Goal: Task Accomplishment & Management: Manage account settings

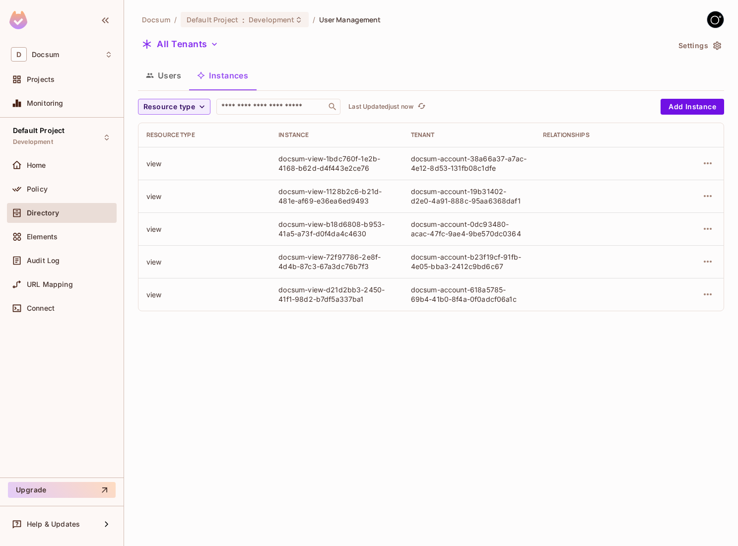
click at [345, 346] on div "Docsum / Default Project : Development / User Management All Tenants Settings U…" at bounding box center [431, 273] width 614 height 546
click at [172, 88] on div "Users Instances" at bounding box center [431, 76] width 586 height 27
click at [172, 78] on button "Users" at bounding box center [163, 75] width 51 height 25
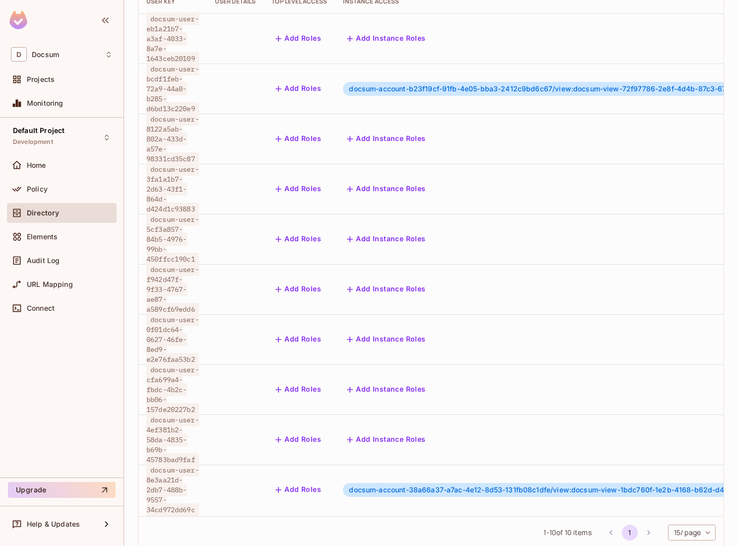
scroll to position [1, 136]
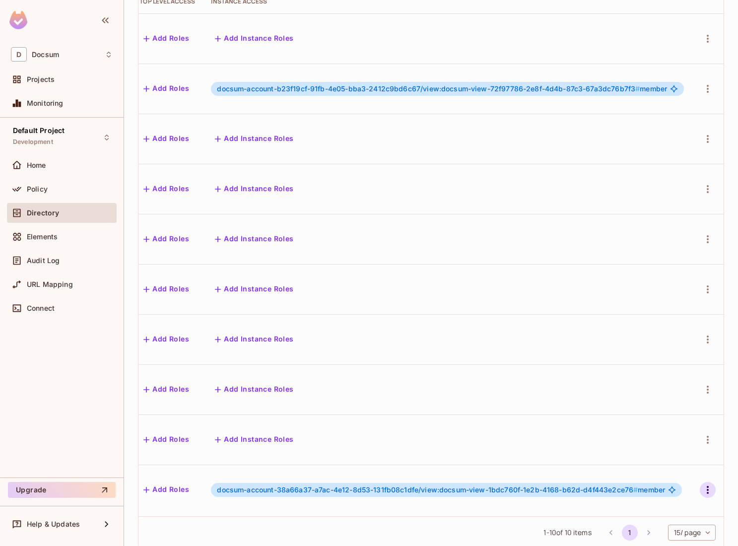
click at [710, 484] on icon "button" at bounding box center [708, 490] width 12 height 12
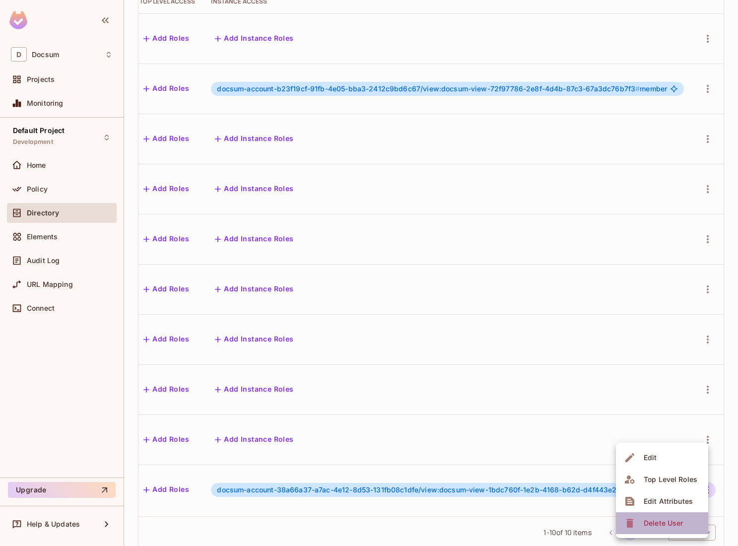
click at [661, 524] on div "Delete User" at bounding box center [663, 523] width 39 height 10
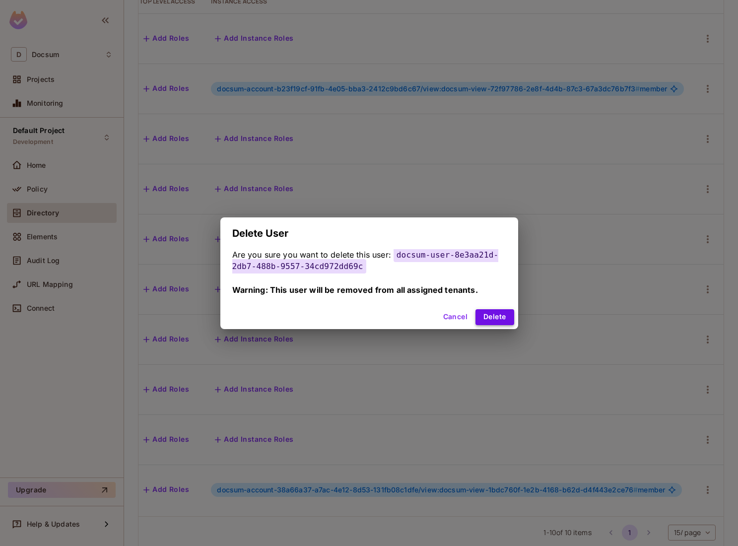
click at [499, 317] on button "Delete" at bounding box center [495, 317] width 38 height 16
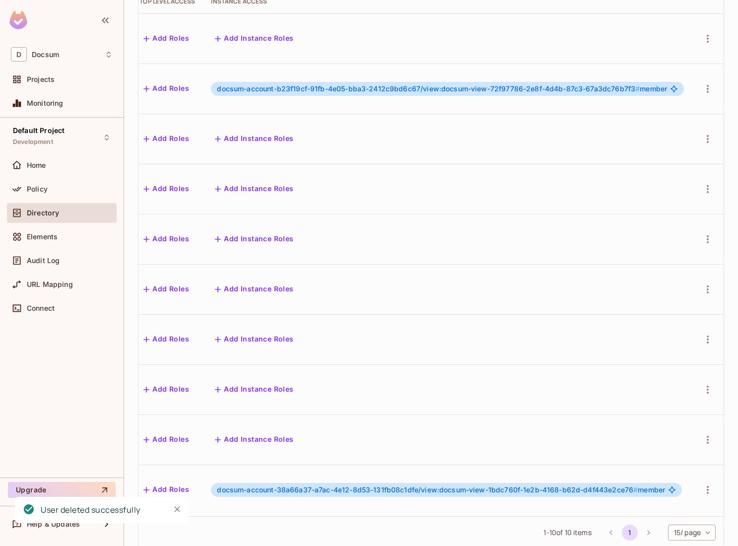
scroll to position [52, 0]
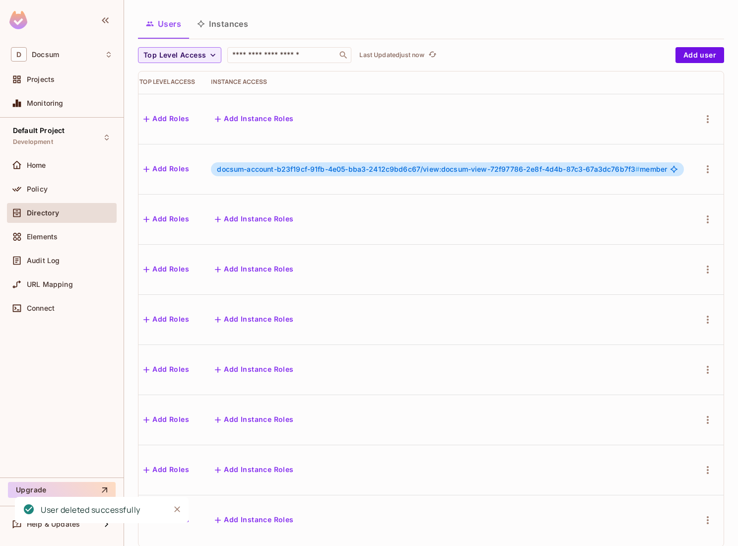
click at [708, 419] on td at bounding box center [708, 420] width 32 height 50
click at [708, 464] on icon "button" at bounding box center [708, 470] width 12 height 12
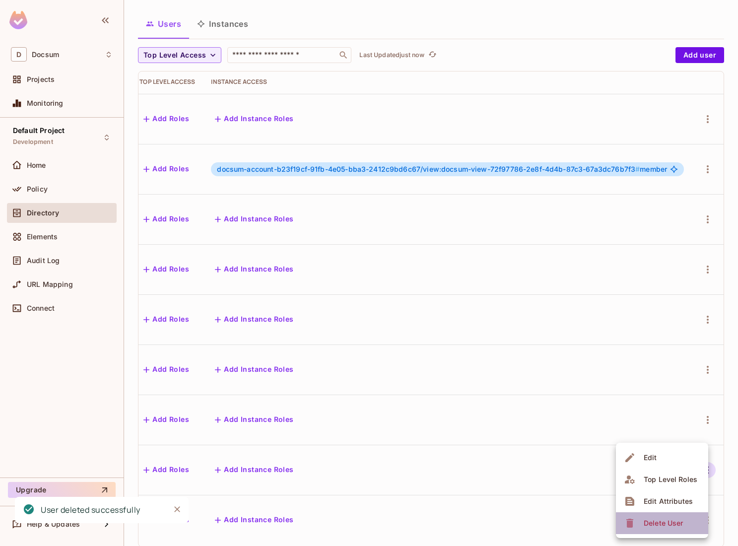
click at [639, 533] on li "Delete User" at bounding box center [662, 523] width 92 height 22
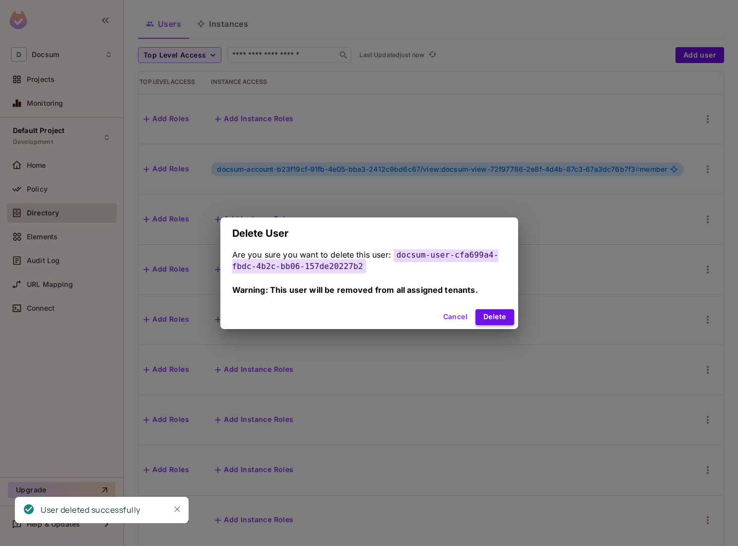
click at [500, 316] on button "Delete" at bounding box center [495, 317] width 38 height 16
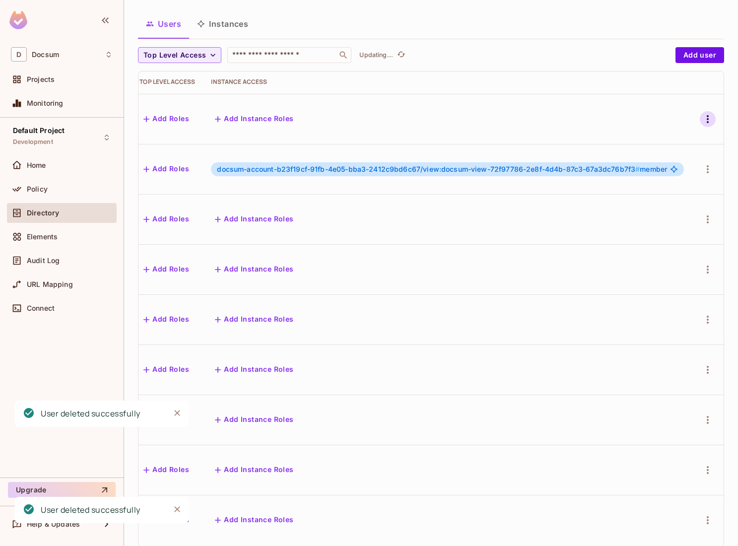
scroll to position [4, 0]
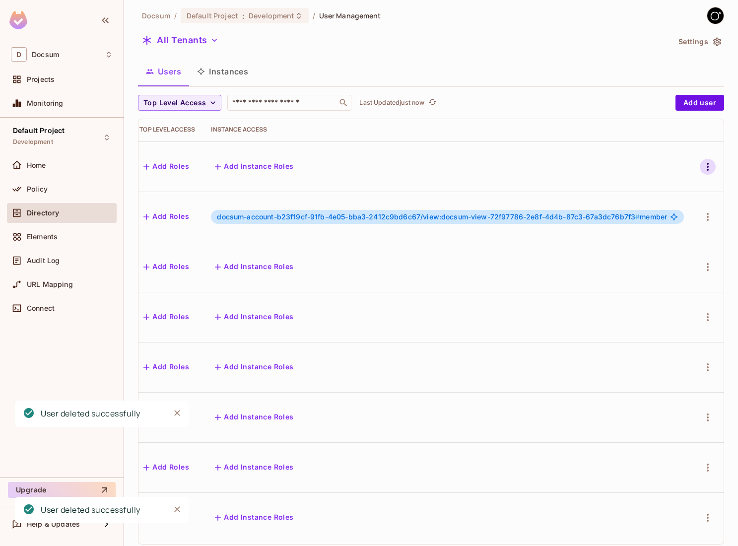
click at [711, 165] on icon "button" at bounding box center [708, 167] width 12 height 12
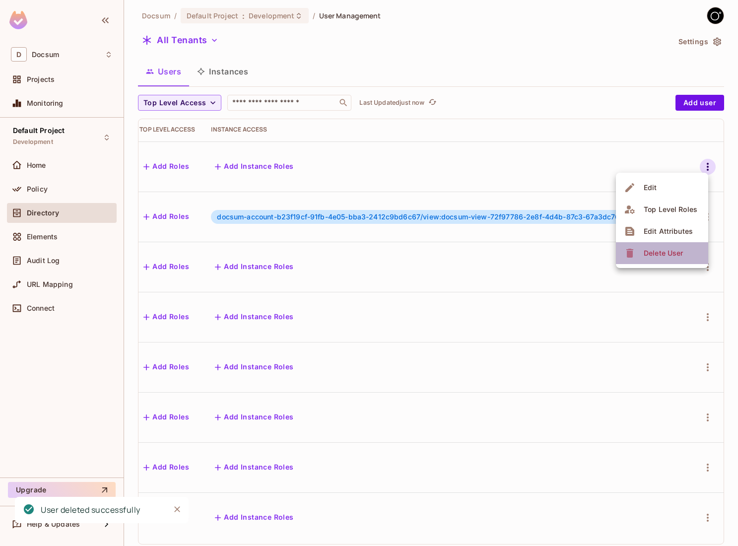
click at [632, 260] on div "Delete User" at bounding box center [655, 253] width 62 height 16
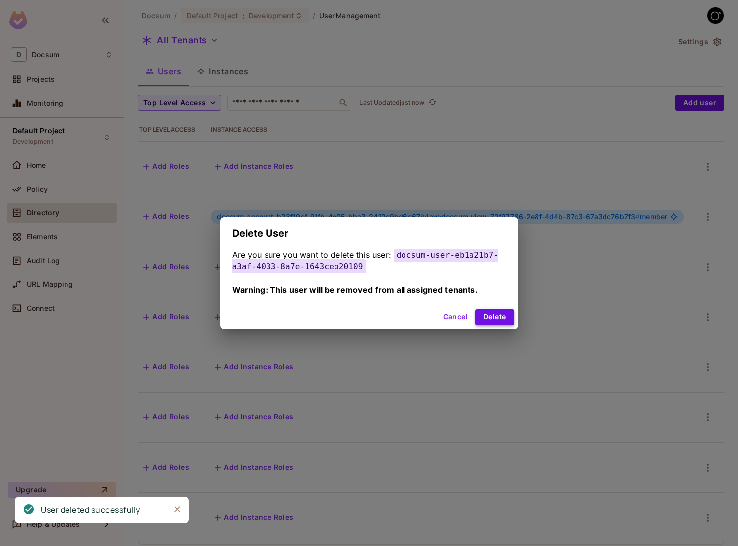
click at [499, 324] on div "Cancel Delete" at bounding box center [369, 317] width 298 height 24
click at [499, 320] on button "Delete" at bounding box center [495, 317] width 38 height 16
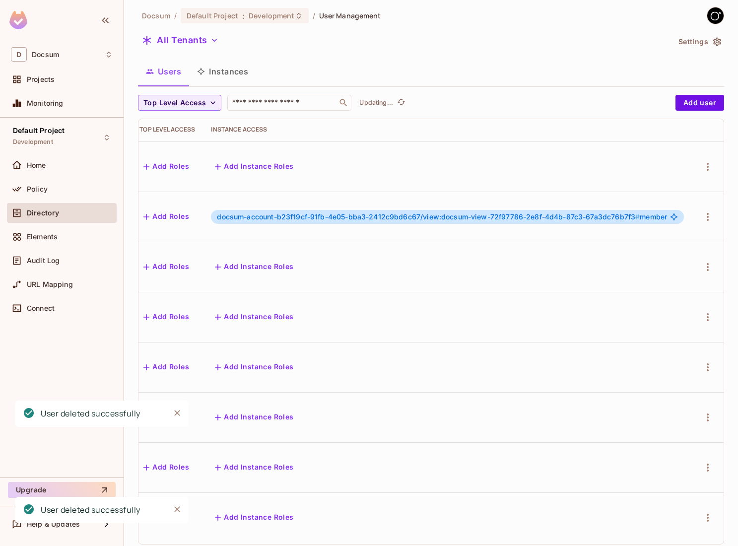
scroll to position [0, 0]
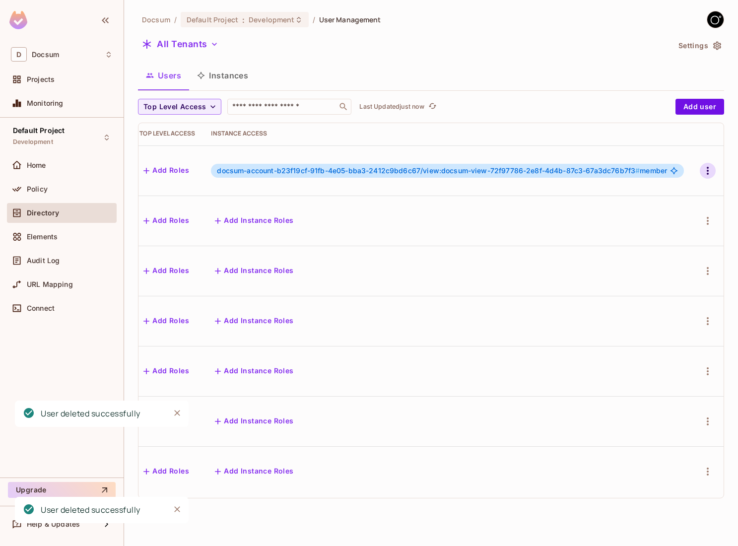
click at [708, 175] on button "button" at bounding box center [708, 171] width 16 height 16
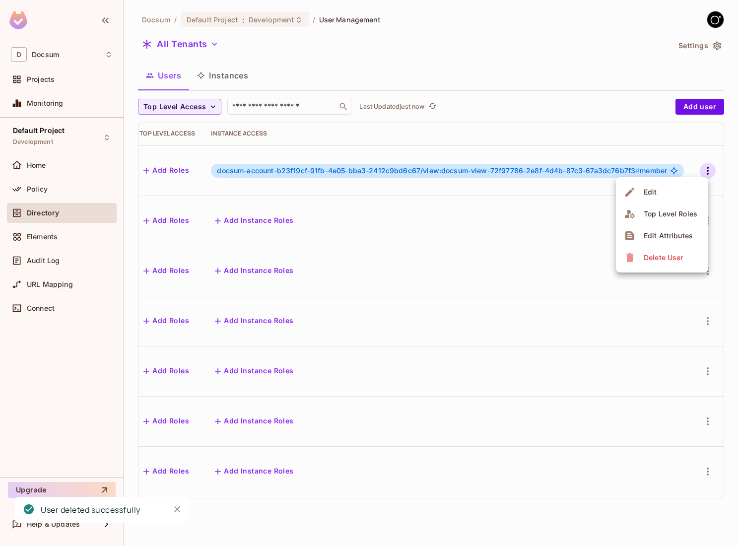
click at [652, 262] on div "Delete User" at bounding box center [663, 258] width 39 height 10
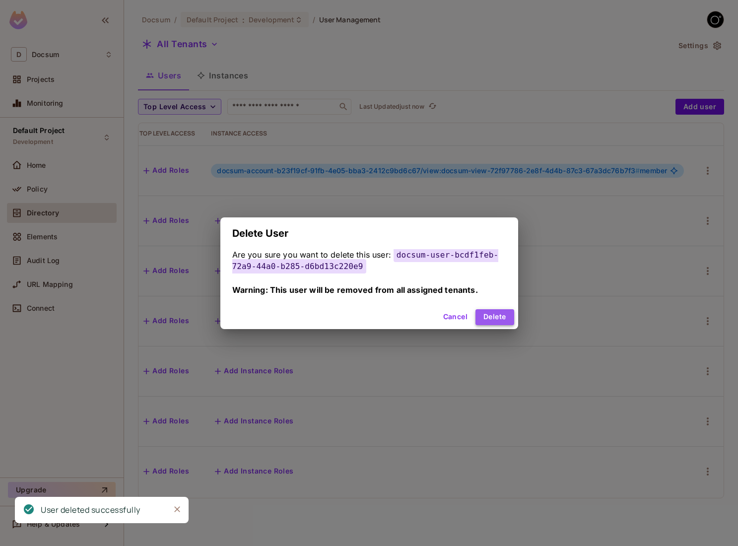
click at [498, 312] on button "Delete" at bounding box center [495, 317] width 38 height 16
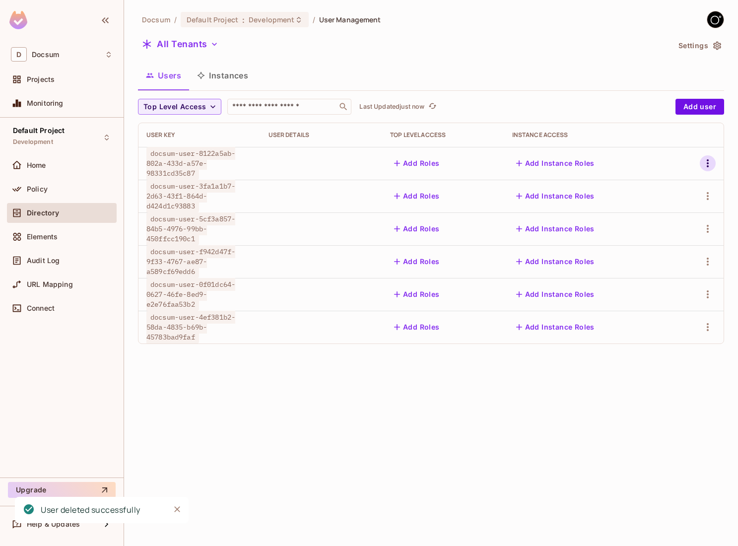
click at [709, 165] on icon "button" at bounding box center [708, 163] width 12 height 12
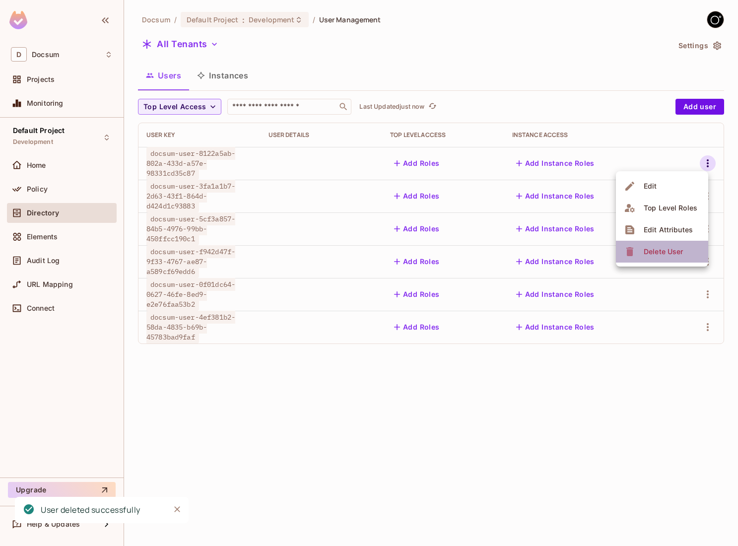
click at [666, 256] on div "Delete User" at bounding box center [663, 252] width 39 height 10
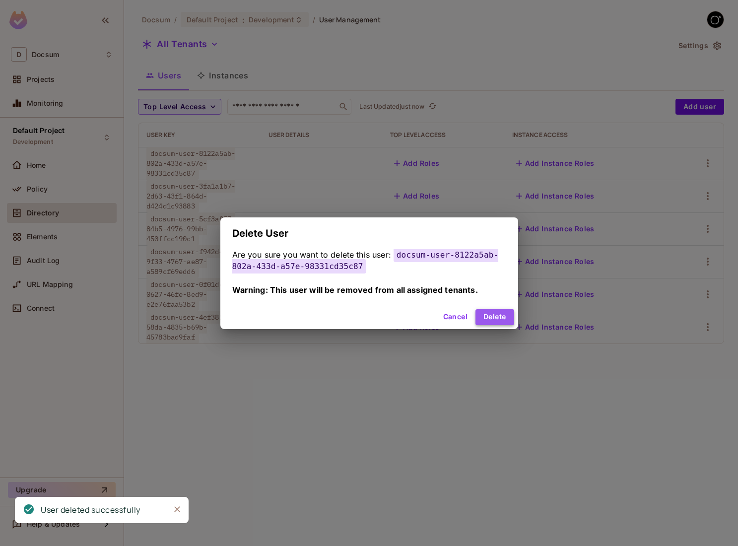
click at [494, 321] on button "Delete" at bounding box center [495, 317] width 38 height 16
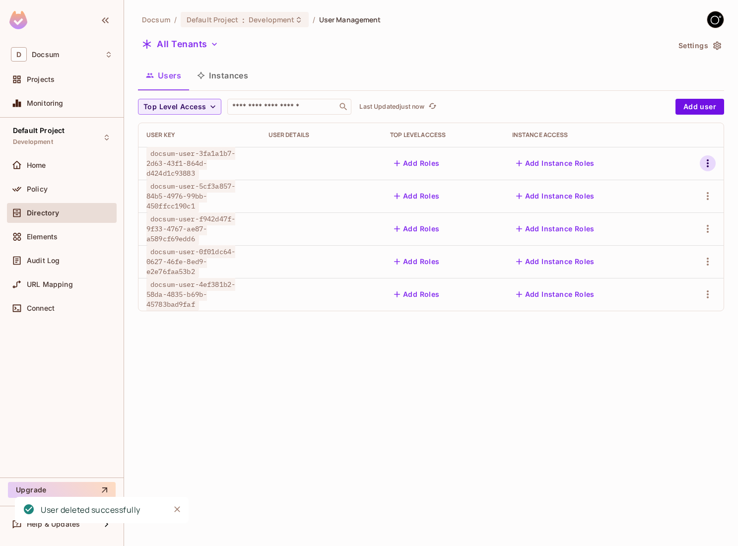
click at [707, 162] on icon "button" at bounding box center [708, 163] width 12 height 12
click at [651, 254] on div "Delete User" at bounding box center [663, 252] width 39 height 10
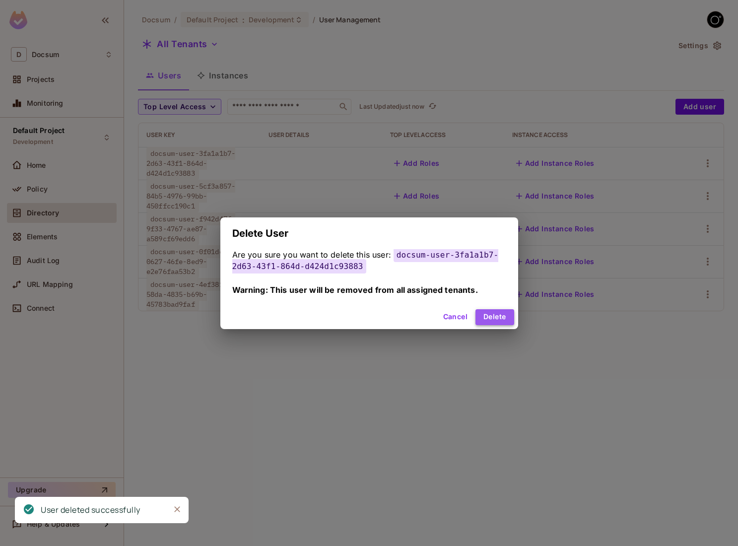
click at [486, 318] on button "Delete" at bounding box center [495, 317] width 38 height 16
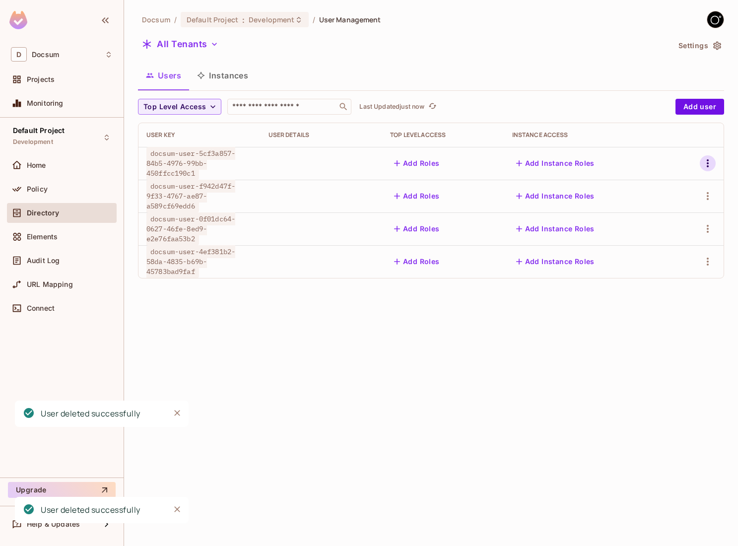
click at [705, 160] on icon "button" at bounding box center [708, 163] width 12 height 12
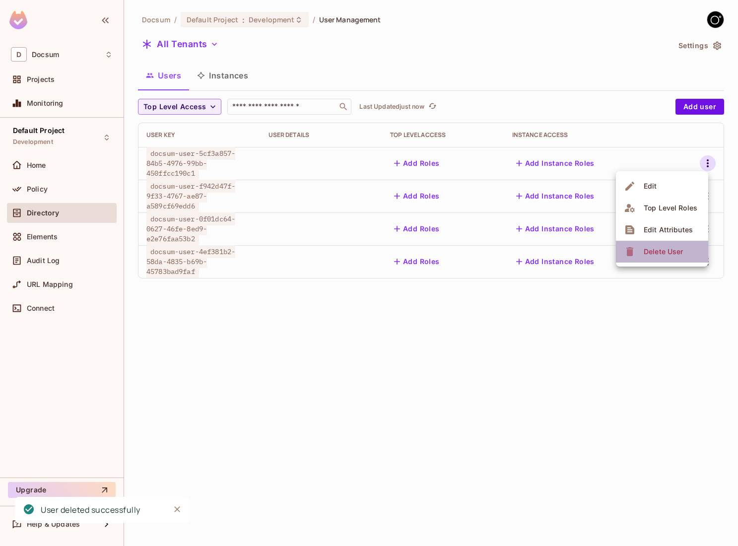
click at [653, 248] on div "Delete User" at bounding box center [663, 252] width 39 height 10
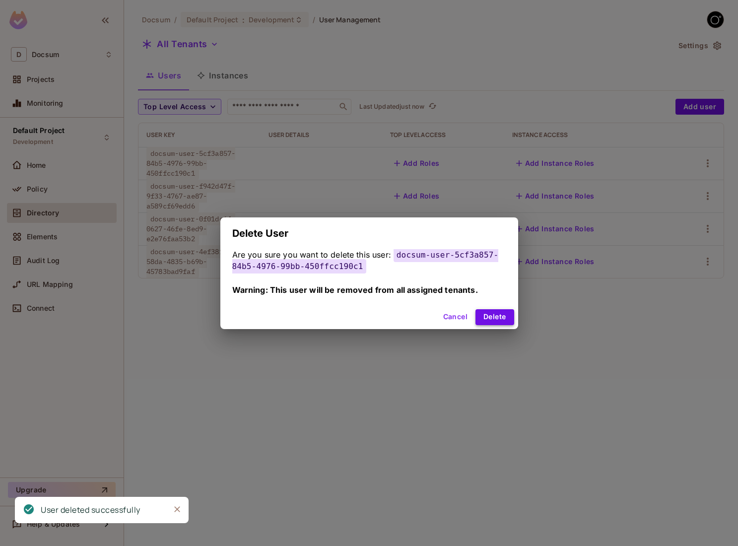
click at [481, 310] on button "Delete" at bounding box center [495, 317] width 38 height 16
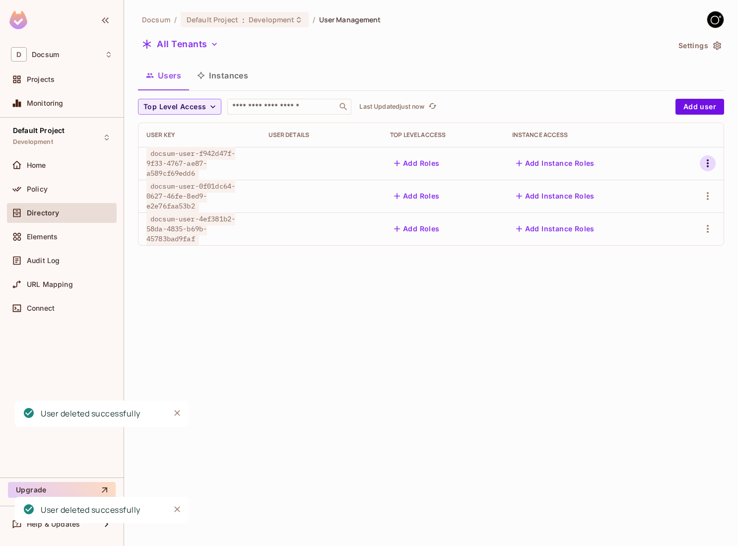
click at [710, 161] on icon "button" at bounding box center [708, 163] width 12 height 12
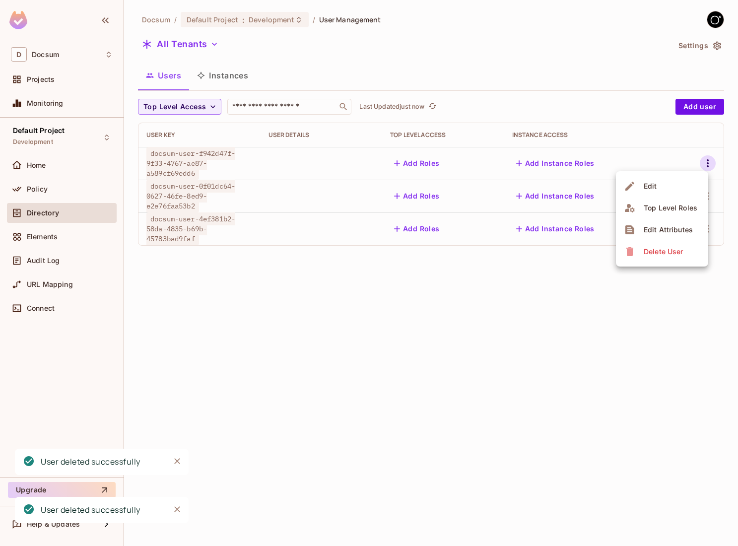
click at [651, 244] on span "Delete User" at bounding box center [663, 252] width 45 height 16
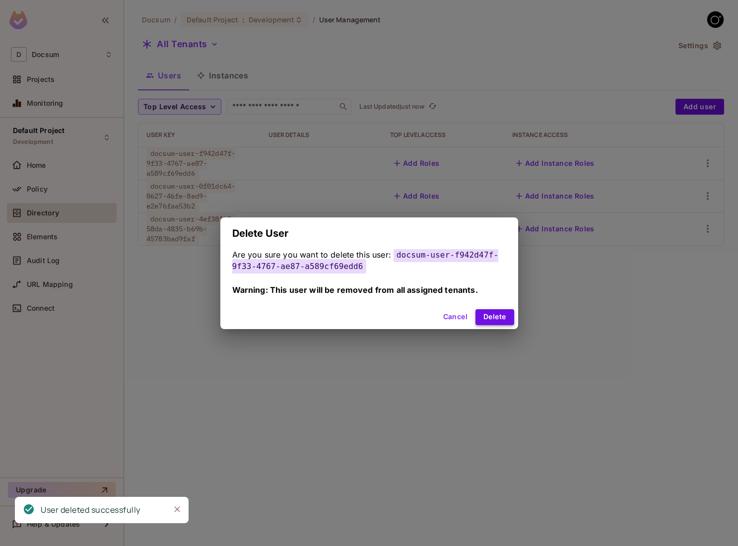
click at [483, 318] on button "Delete" at bounding box center [495, 317] width 38 height 16
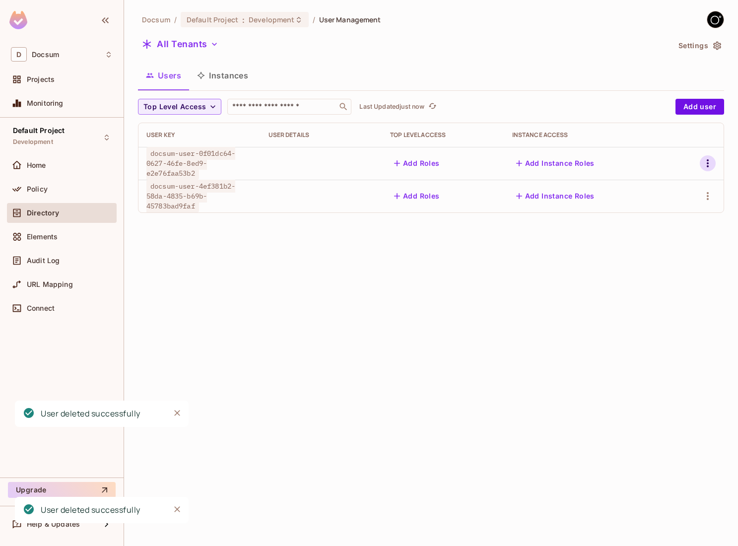
click at [711, 168] on icon "button" at bounding box center [708, 163] width 12 height 12
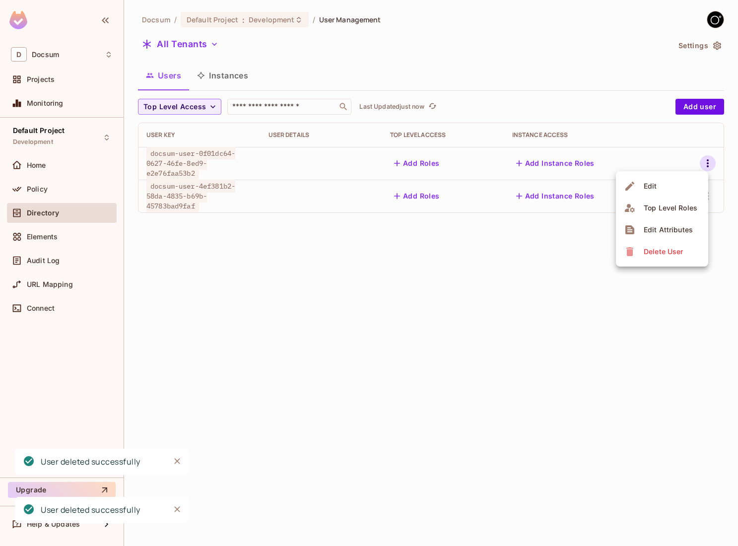
click at [651, 254] on div "Delete User" at bounding box center [663, 252] width 39 height 10
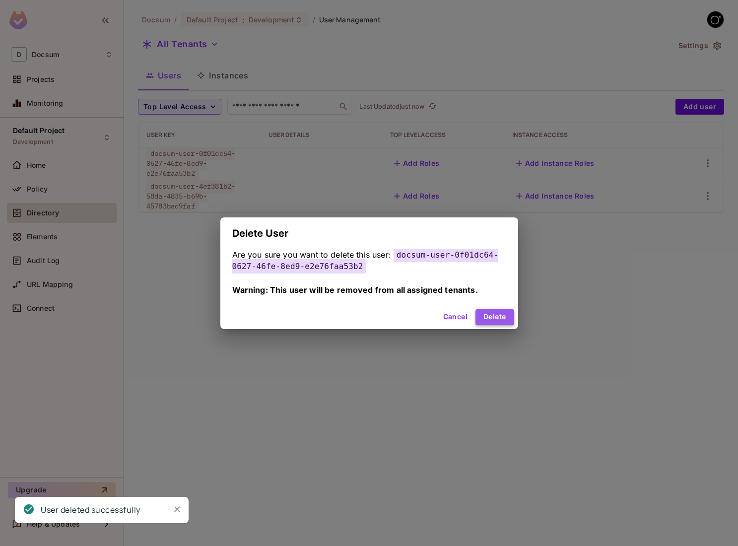
click at [501, 318] on button "Delete" at bounding box center [495, 317] width 38 height 16
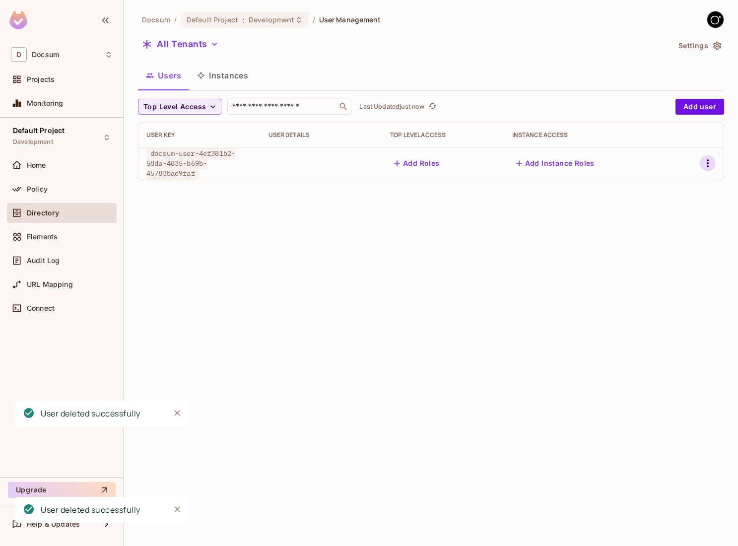
click at [714, 160] on button "button" at bounding box center [708, 163] width 16 height 16
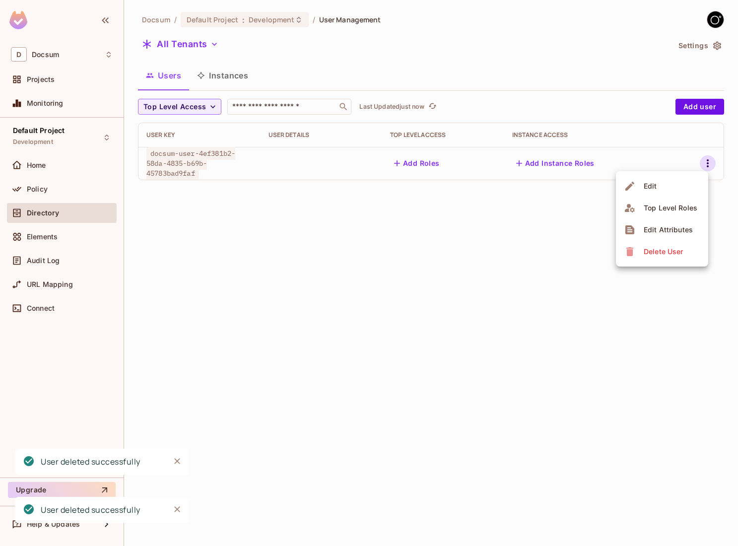
click at [655, 252] on div "Delete User" at bounding box center [663, 252] width 39 height 10
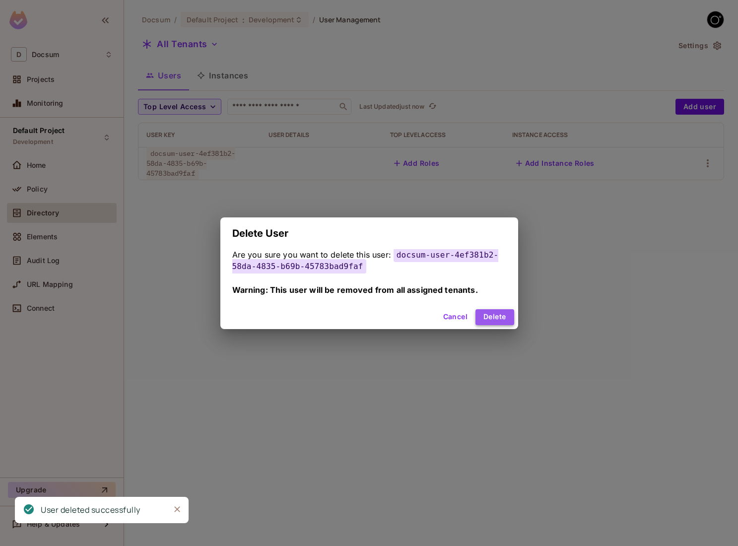
click at [490, 320] on button "Delete" at bounding box center [495, 317] width 38 height 16
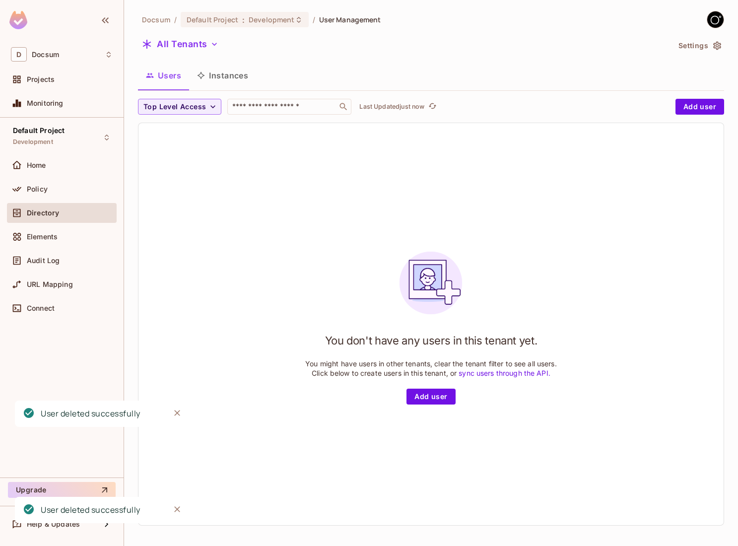
click at [242, 75] on button "Instances" at bounding box center [222, 75] width 67 height 25
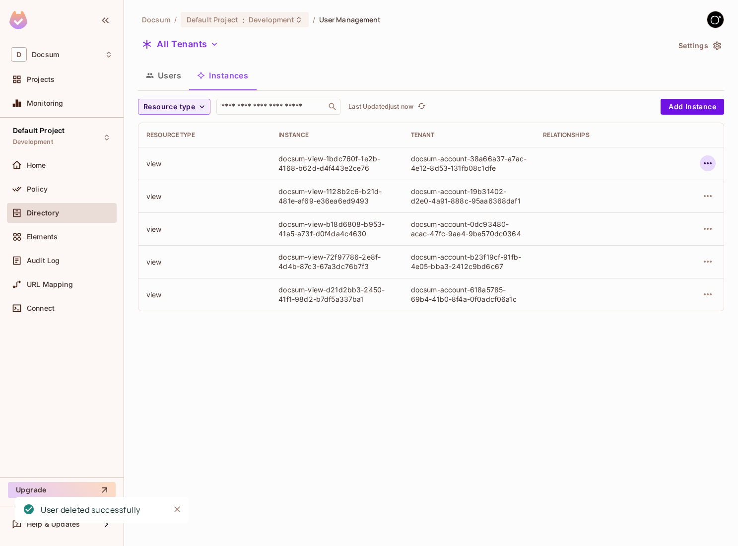
click at [710, 163] on icon "button" at bounding box center [708, 163] width 12 height 12
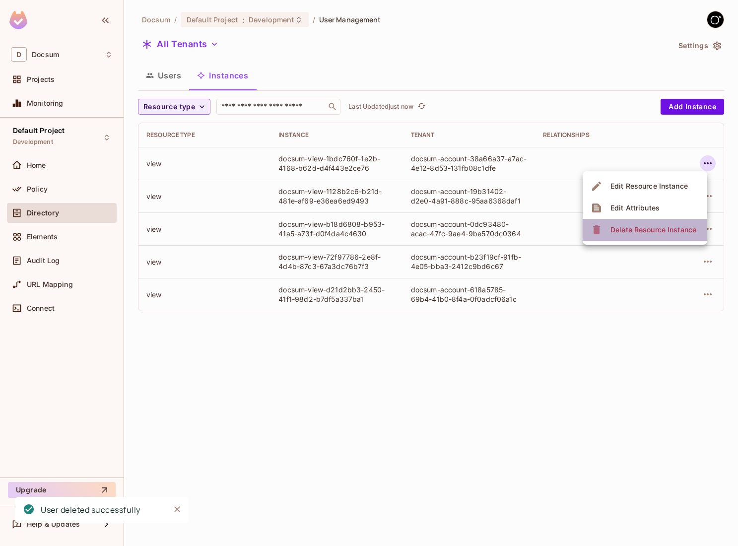
click at [658, 229] on div "Delete Resource Instance" at bounding box center [654, 230] width 86 height 10
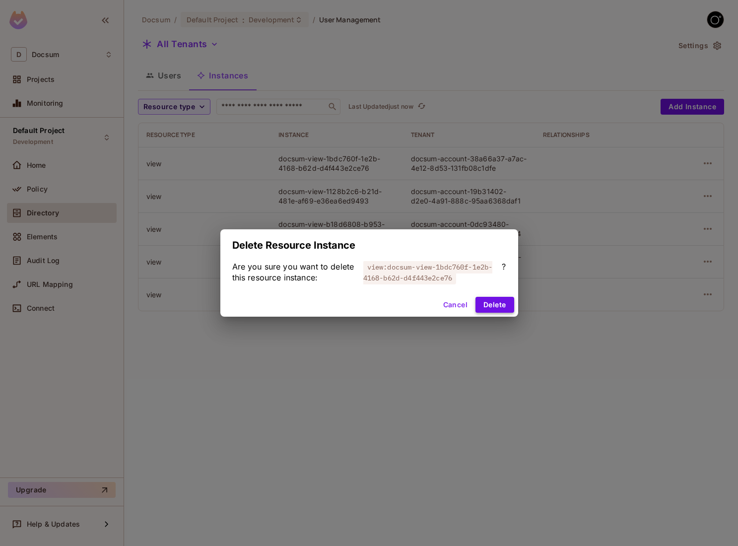
click at [493, 299] on button "Delete" at bounding box center [495, 305] width 38 height 16
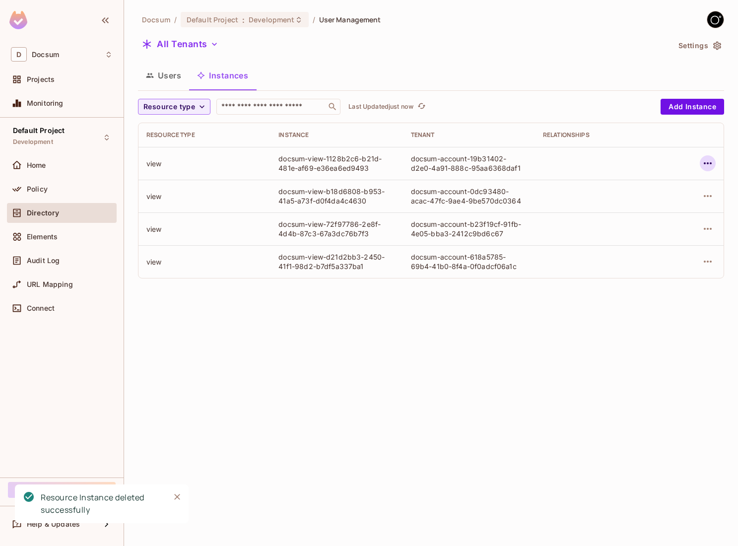
click at [715, 161] on button "button" at bounding box center [708, 163] width 16 height 16
click at [658, 227] on div "Delete Resource Instance" at bounding box center [654, 230] width 86 height 10
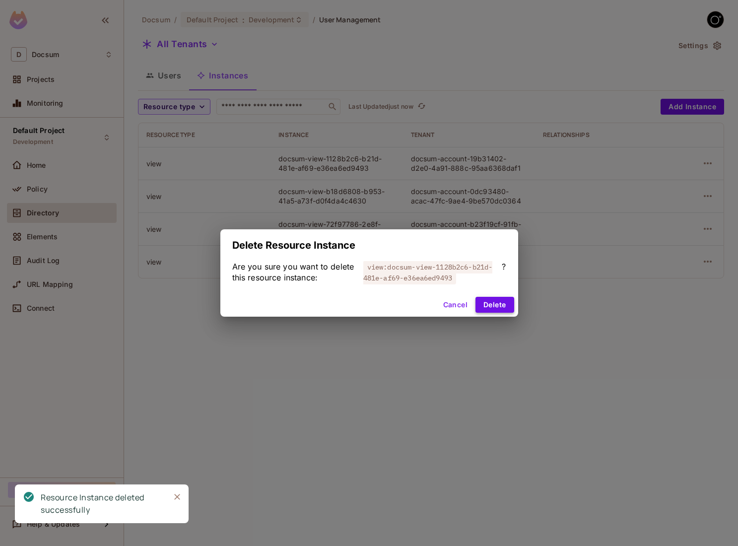
click at [497, 299] on button "Delete" at bounding box center [495, 305] width 38 height 16
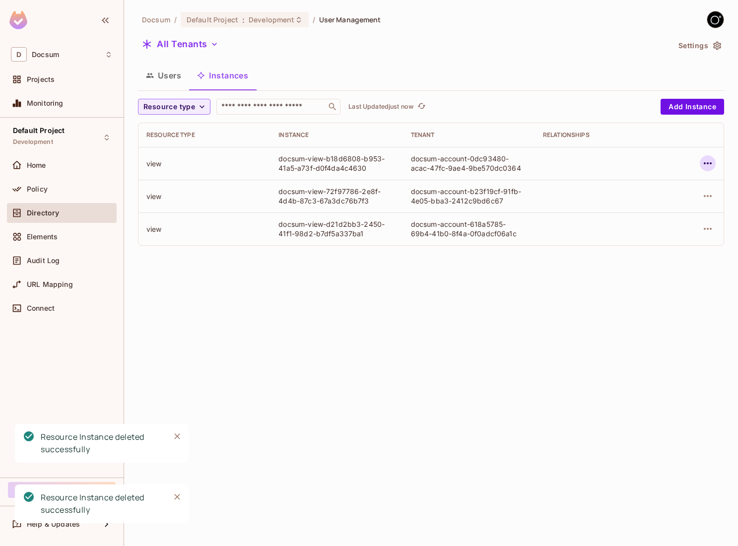
click at [708, 161] on icon "button" at bounding box center [708, 163] width 12 height 12
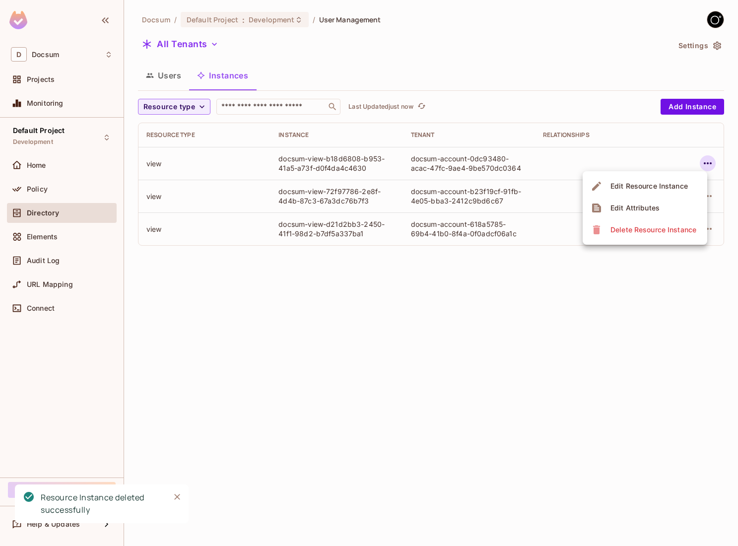
click at [645, 226] on div "Delete Resource Instance" at bounding box center [654, 230] width 86 height 10
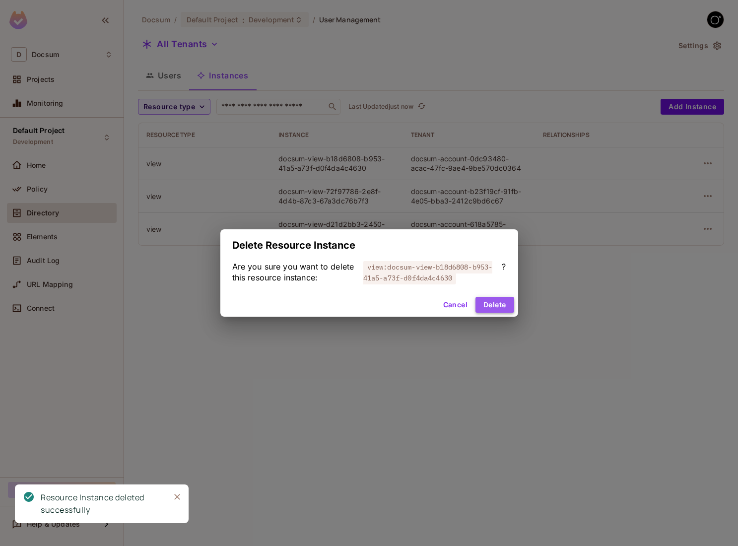
click at [489, 308] on button "Delete" at bounding box center [495, 305] width 38 height 16
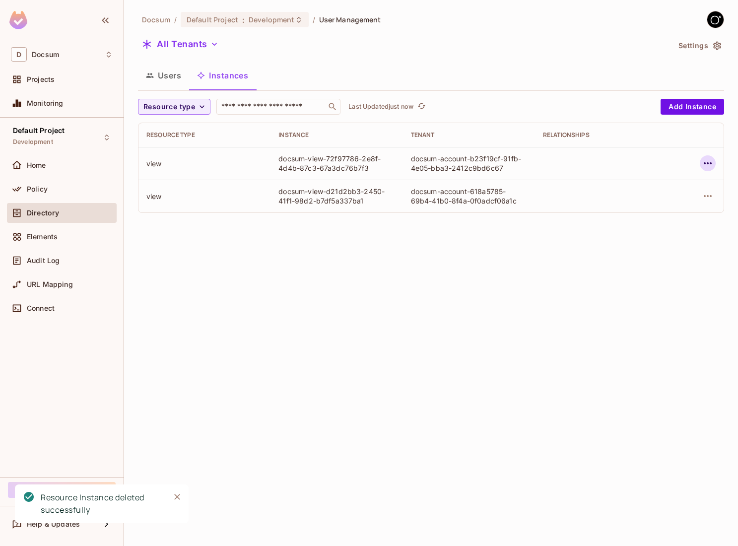
click at [708, 166] on icon "button" at bounding box center [708, 163] width 12 height 12
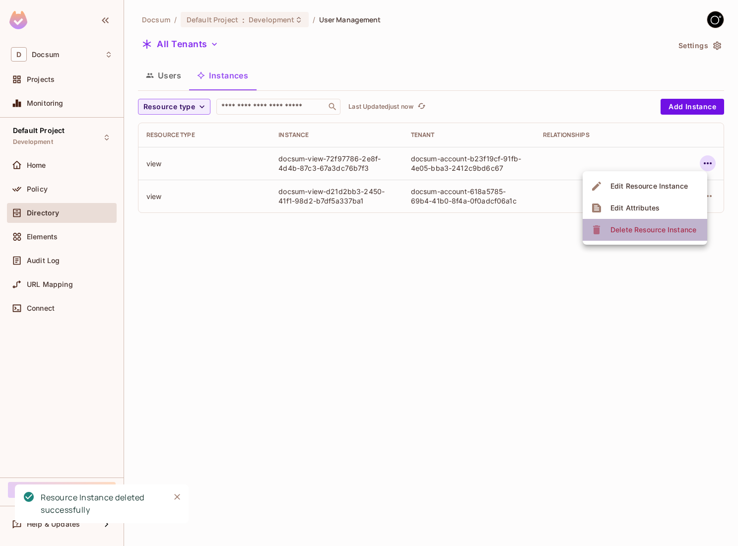
click at [637, 235] on span "Delete Resource Instance" at bounding box center [654, 230] width 92 height 16
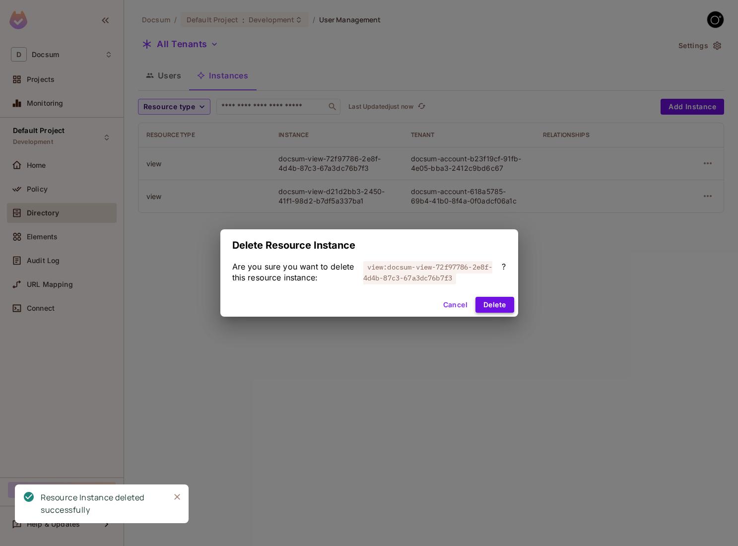
click at [503, 304] on button "Delete" at bounding box center [495, 305] width 38 height 16
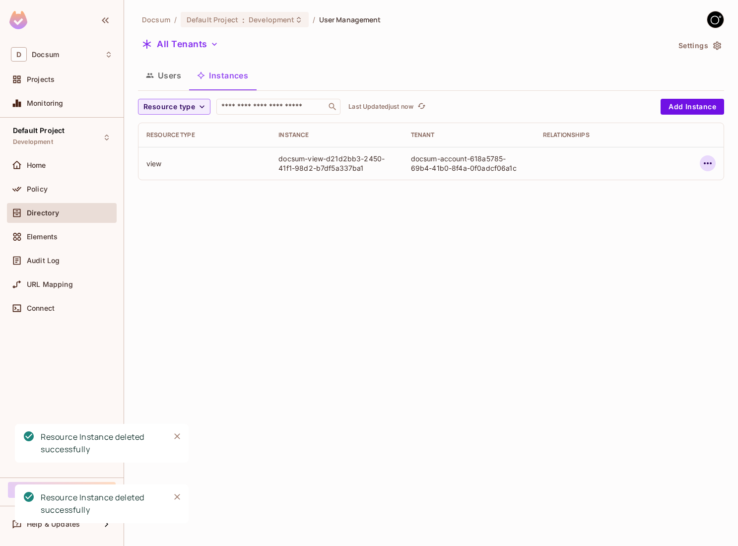
click at [709, 164] on icon "button" at bounding box center [708, 163] width 8 height 2
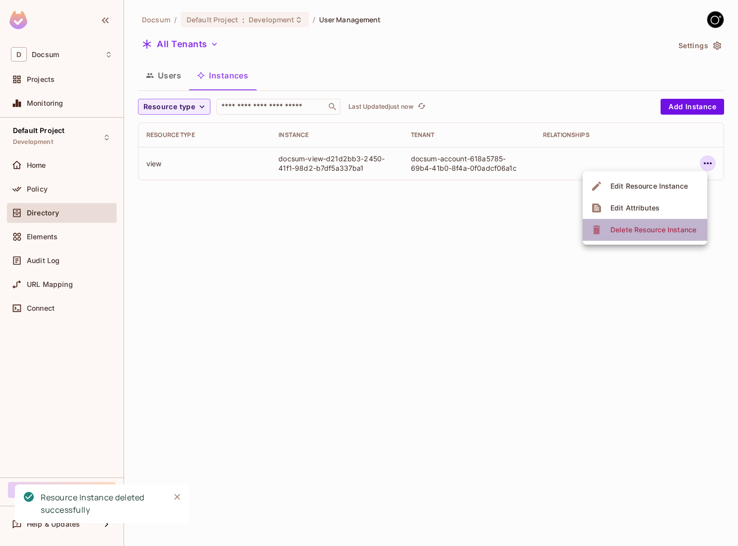
click at [629, 238] on li "Delete Resource Instance" at bounding box center [645, 230] width 125 height 22
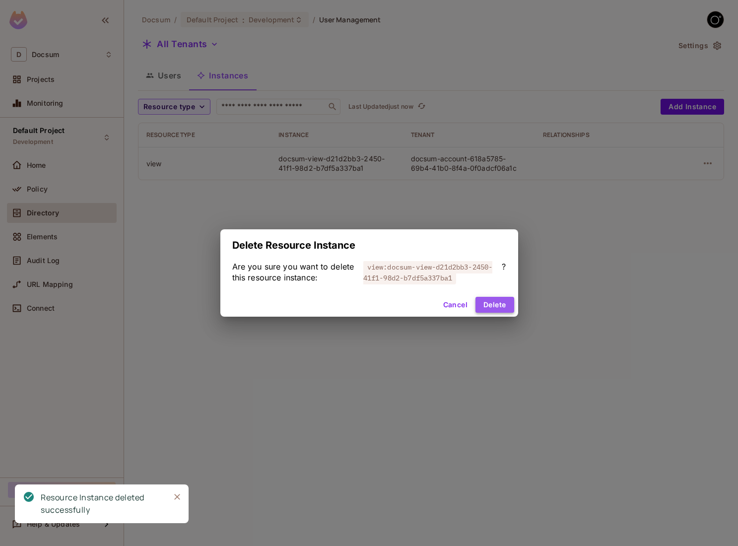
click at [489, 306] on button "Delete" at bounding box center [495, 305] width 38 height 16
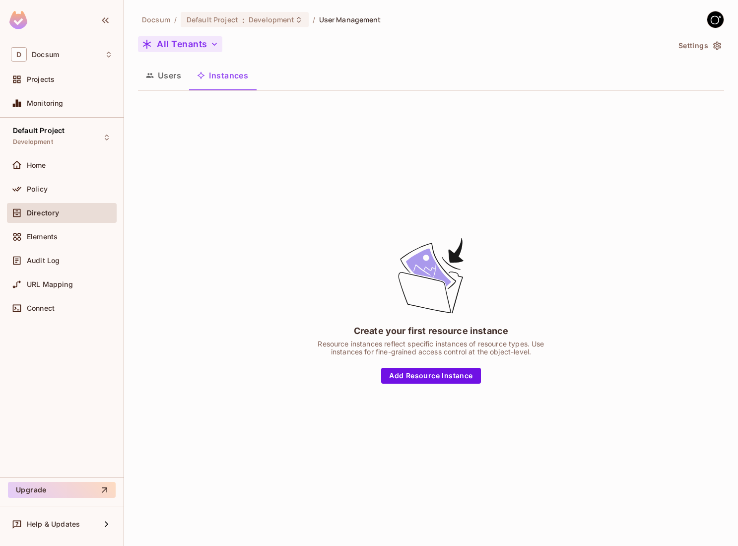
click at [185, 42] on button "All Tenants" at bounding box center [180, 44] width 84 height 16
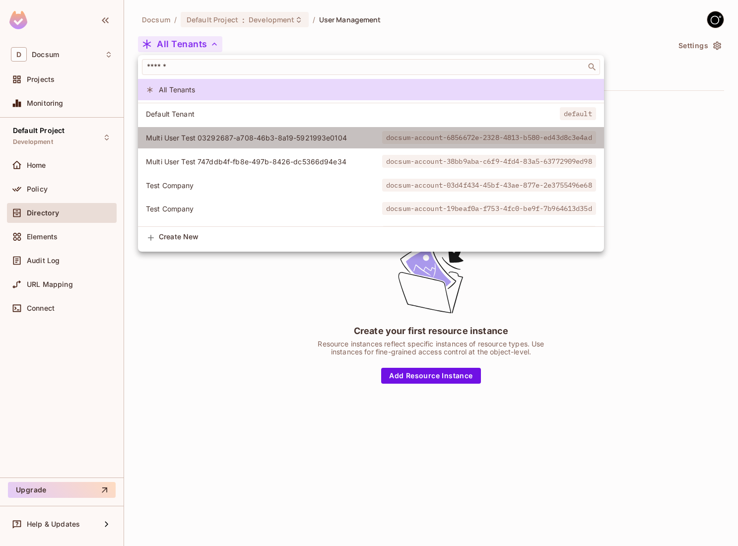
click at [184, 129] on li "Multi User Test 03292687-a708-46b3-8a19-5921993e0104 docsum-account-6856672e-23…" at bounding box center [371, 137] width 466 height 21
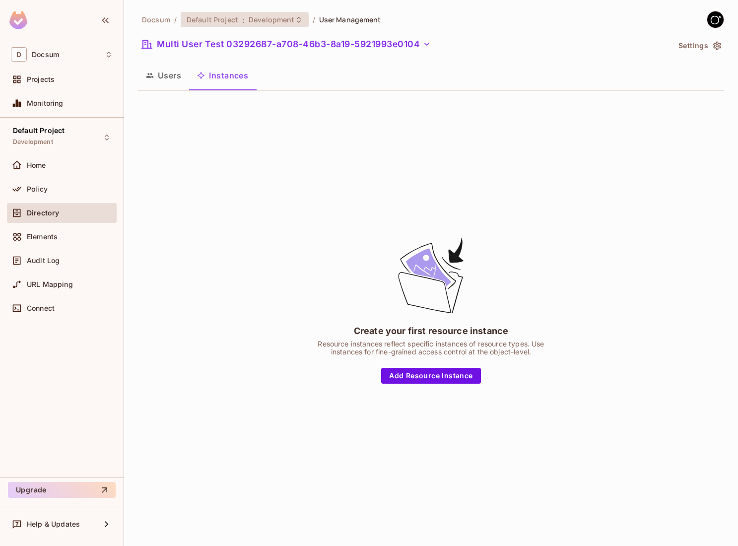
click at [220, 23] on span "Default Project" at bounding box center [213, 19] width 52 height 9
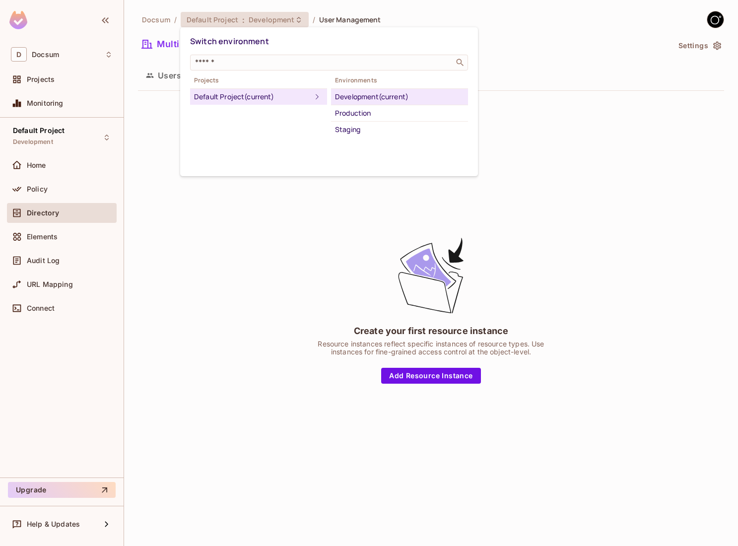
click at [138, 200] on div at bounding box center [369, 273] width 738 height 546
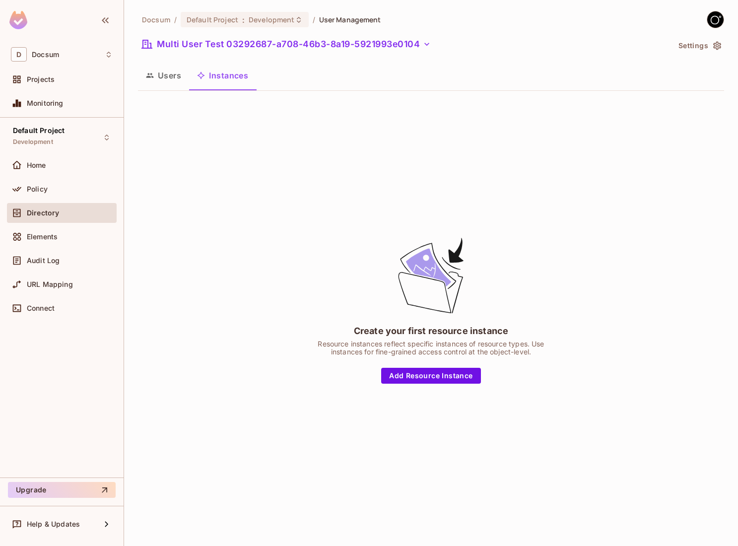
click at [152, 15] on span "Docsum" at bounding box center [156, 19] width 28 height 9
click at [152, 17] on span "Docsum" at bounding box center [156, 19] width 28 height 9
click at [232, 19] on span "Default Project" at bounding box center [213, 19] width 52 height 9
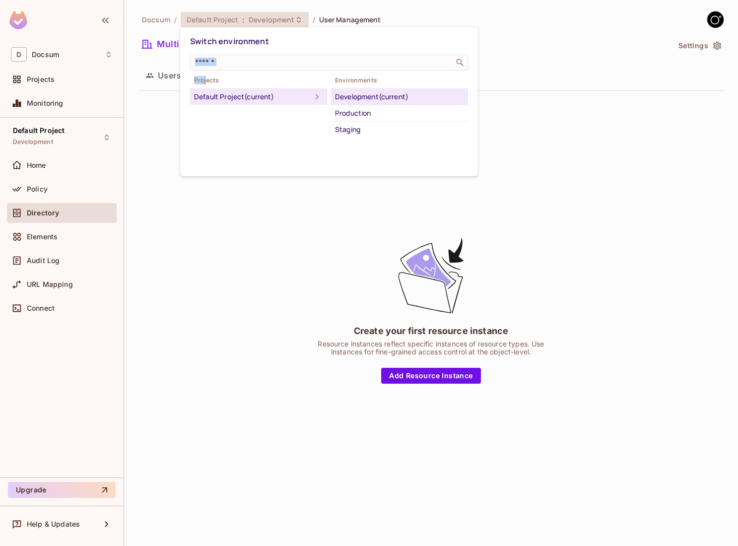
drag, startPoint x: 201, startPoint y: 72, endPoint x: 206, endPoint y: 80, distance: 10.2
click at [206, 80] on div "Switch environment ​ Projects Default Project (current) Environments Developmen…" at bounding box center [329, 84] width 278 height 105
click at [206, 83] on span "Projects" at bounding box center [258, 80] width 137 height 8
click at [372, 96] on div "Development (current)" at bounding box center [399, 97] width 129 height 12
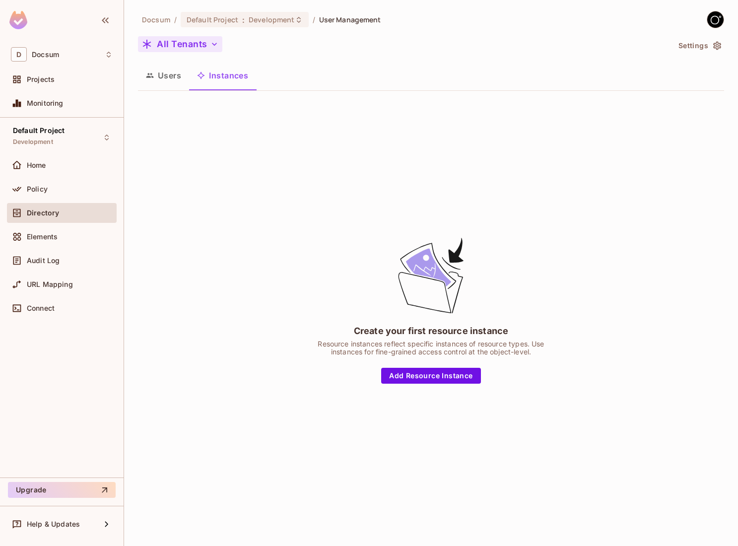
click at [215, 36] on button "All Tenants" at bounding box center [180, 44] width 84 height 16
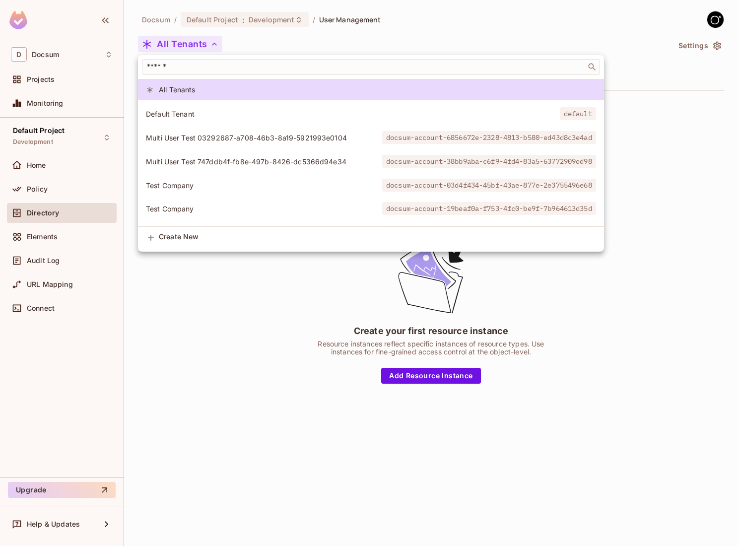
click at [710, 42] on div at bounding box center [369, 273] width 738 height 546
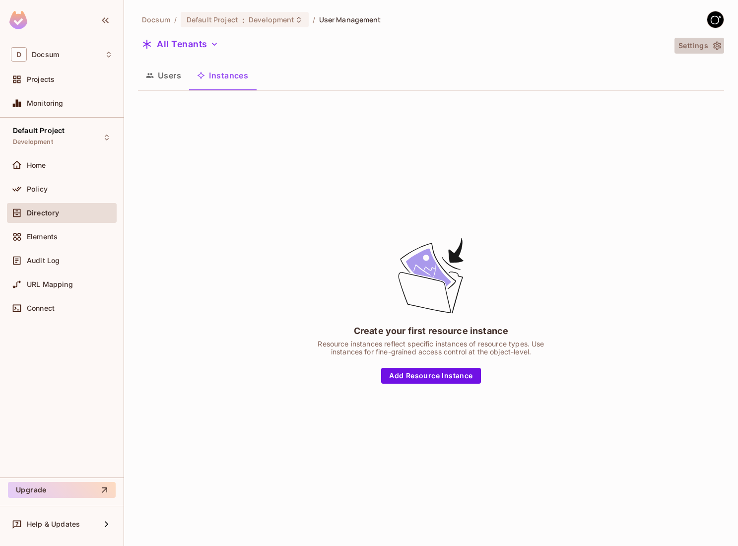
click at [718, 45] on icon "button" at bounding box center [718, 46] width 10 height 10
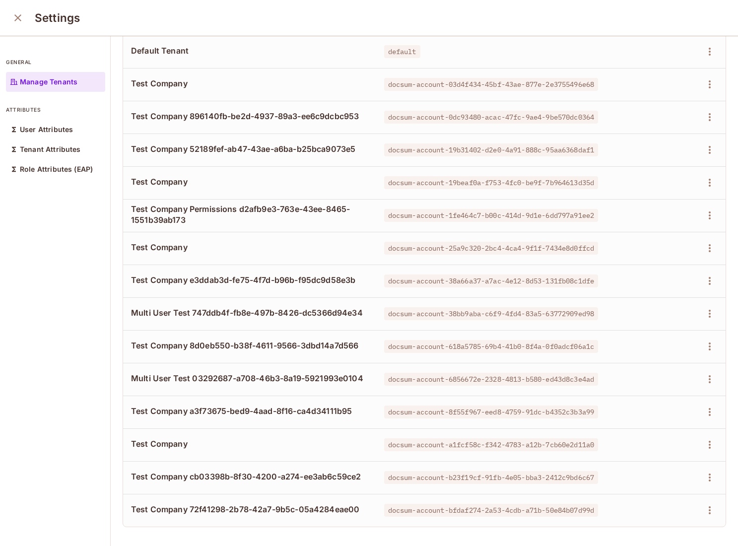
scroll to position [1, 0]
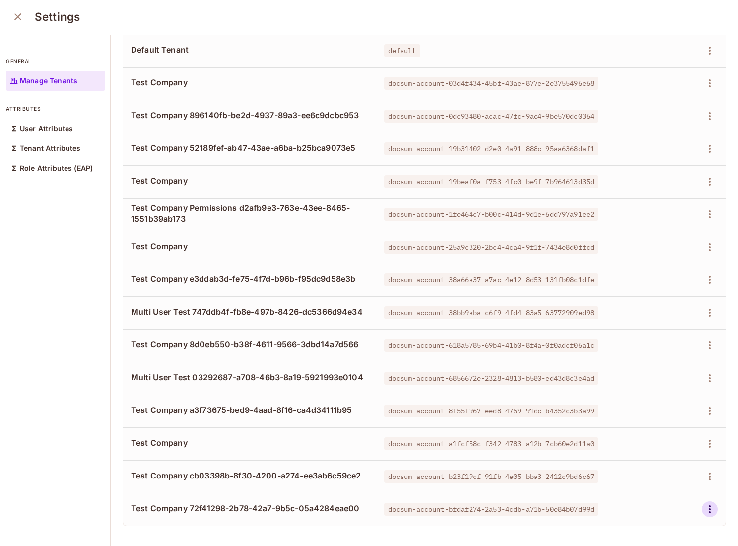
click at [712, 513] on icon "button" at bounding box center [710, 510] width 12 height 12
click at [679, 522] on div "Delete Tenant" at bounding box center [674, 523] width 47 height 10
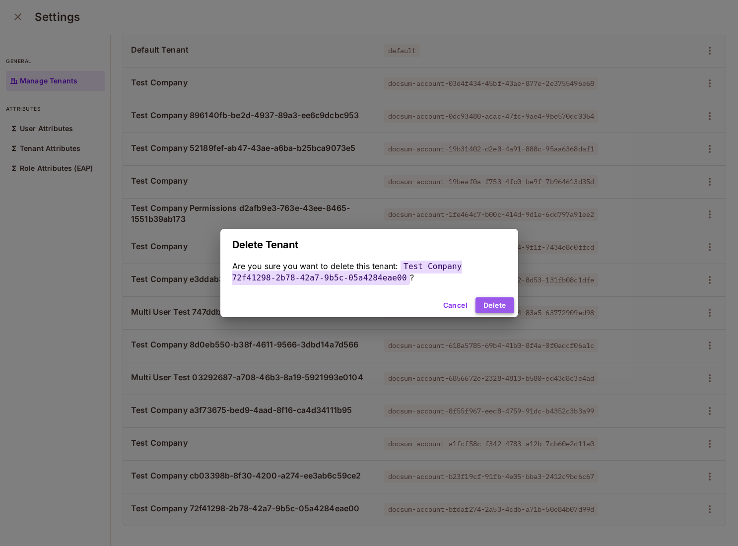
click at [485, 307] on button "Delete" at bounding box center [495, 305] width 38 height 16
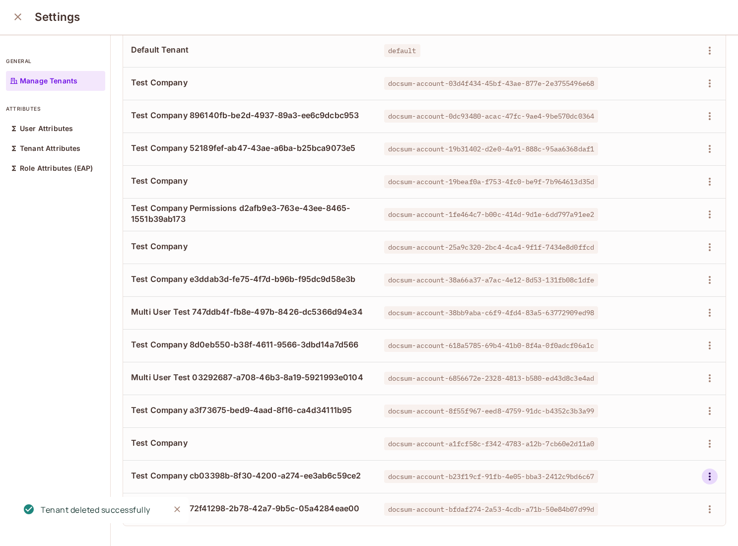
click at [710, 473] on tbody "Default Tenant default Test Company docsum-account-03d4f434-45bf-43ae-877e-2e37…" at bounding box center [424, 280] width 603 height 492
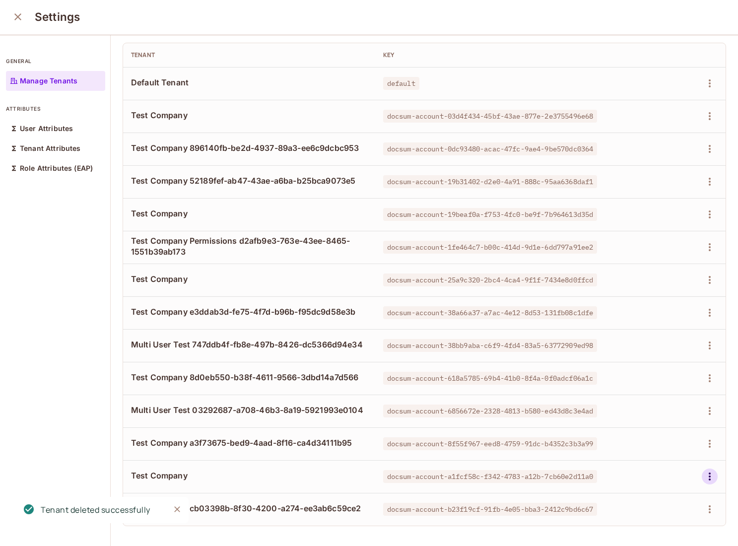
click at [705, 481] on icon "button" at bounding box center [710, 477] width 12 height 12
click at [648, 522] on div "Delete Tenant" at bounding box center [666, 523] width 70 height 16
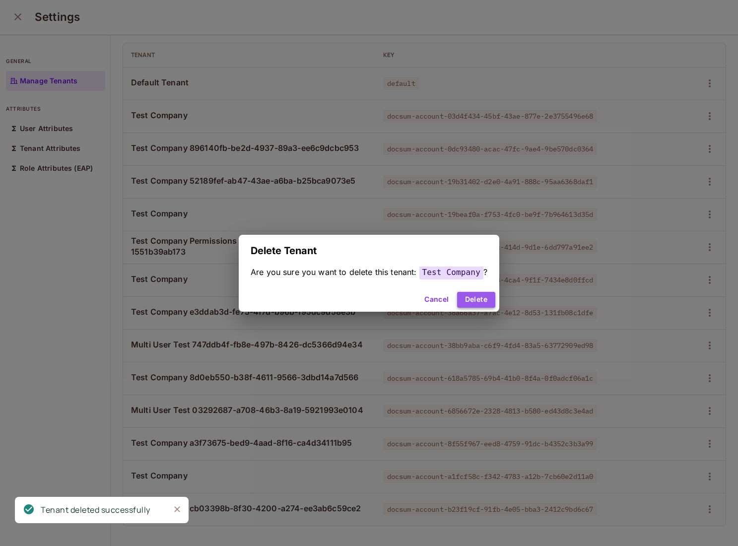
click at [474, 293] on button "Delete" at bounding box center [476, 300] width 38 height 16
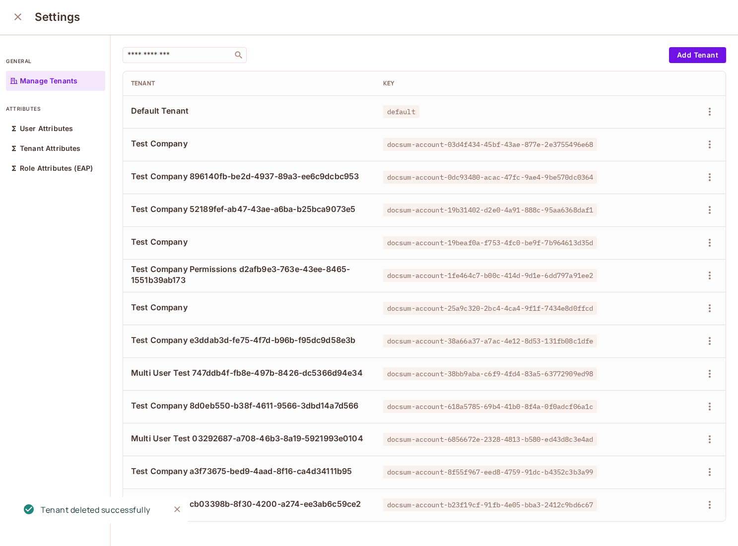
scroll to position [0, 0]
click at [420, 24] on div "Settings" at bounding box center [369, 17] width 738 height 36
click at [708, 517] on td at bounding box center [673, 505] width 105 height 33
click at [710, 503] on icon "button" at bounding box center [710, 505] width 12 height 12
click at [664, 516] on span "Delete Tenant" at bounding box center [674, 523] width 53 height 16
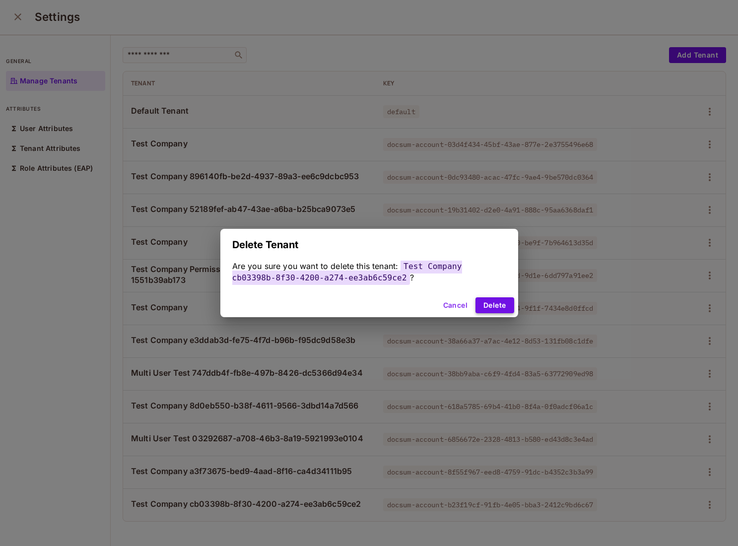
click at [503, 302] on button "Delete" at bounding box center [495, 305] width 38 height 16
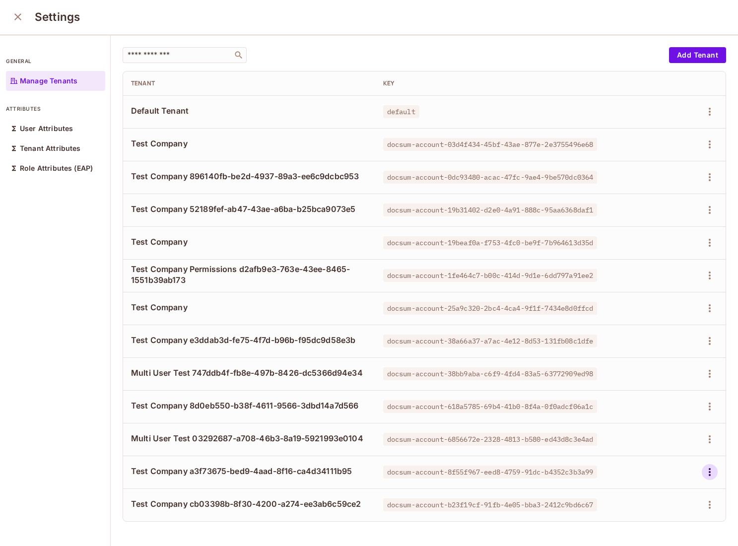
click at [714, 470] on icon "button" at bounding box center [710, 472] width 12 height 12
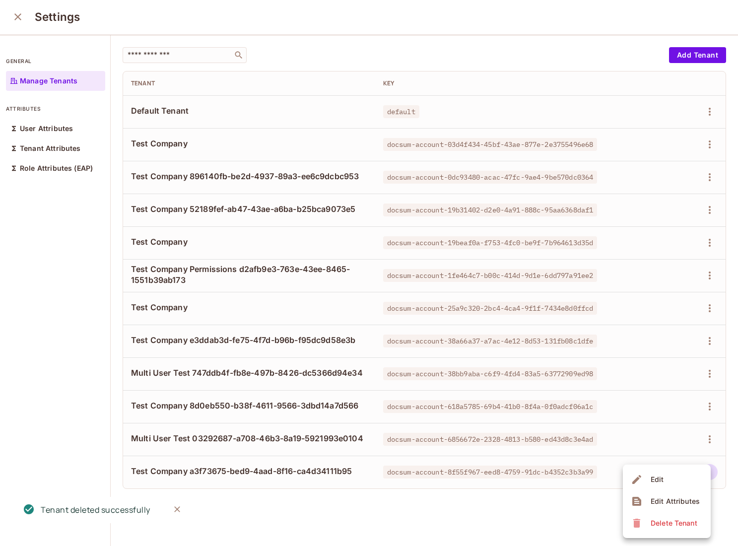
drag, startPoint x: 682, startPoint y: 508, endPoint x: 679, endPoint y: 520, distance: 12.8
click at [679, 520] on ul "Edit Edit Attributes Delete Tenant" at bounding box center [667, 501] width 88 height 73
click at [679, 520] on div "Delete Tenant" at bounding box center [674, 523] width 47 height 10
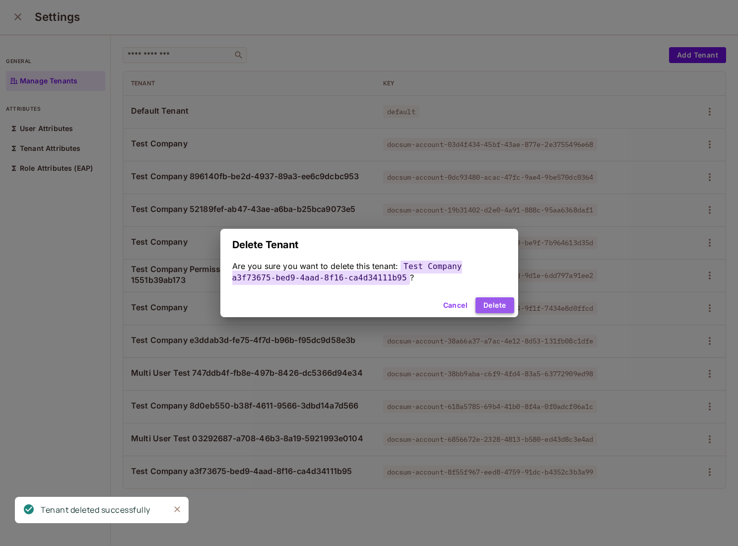
click at [504, 307] on button "Delete" at bounding box center [495, 305] width 38 height 16
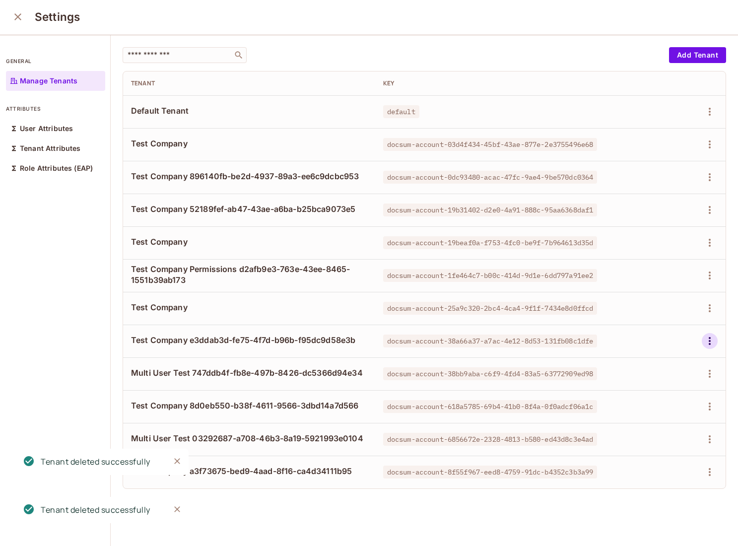
click at [710, 345] on icon "button" at bounding box center [710, 341] width 12 height 12
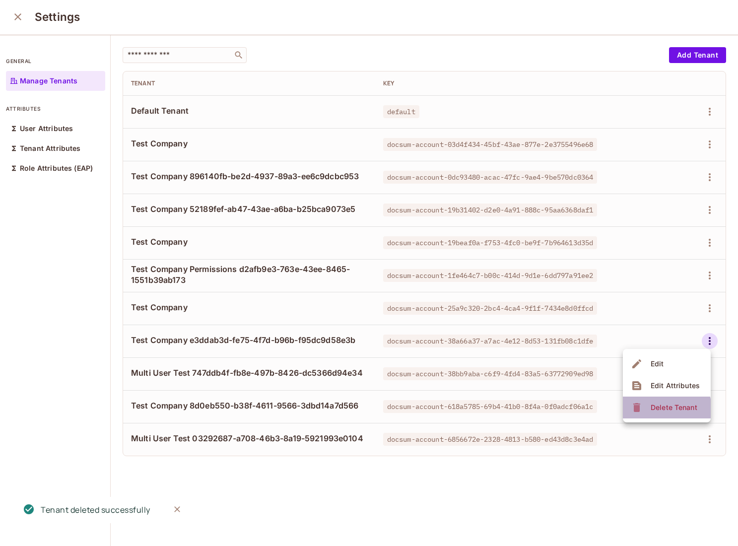
click at [660, 409] on div "Delete Tenant" at bounding box center [674, 408] width 47 height 10
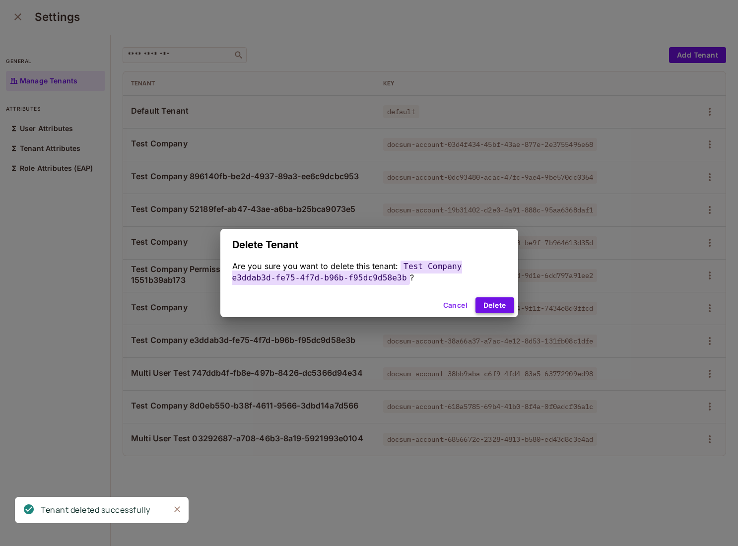
click at [508, 305] on button "Delete" at bounding box center [495, 305] width 38 height 16
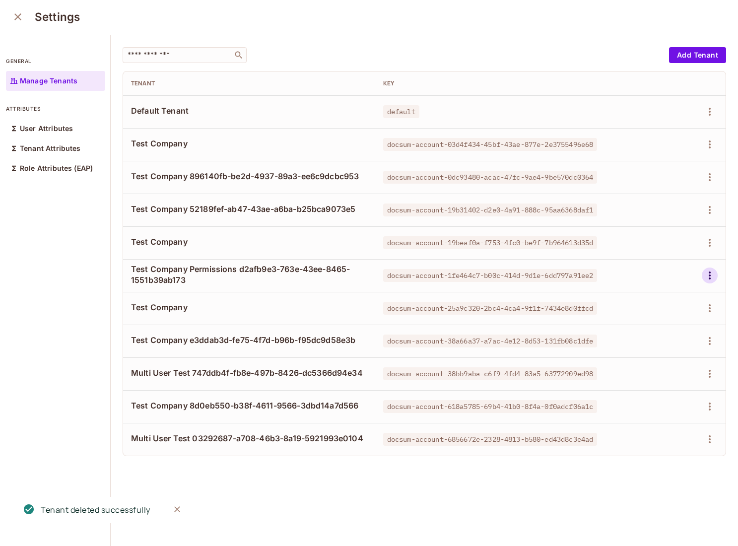
click at [710, 273] on icon "button" at bounding box center [710, 276] width 2 height 8
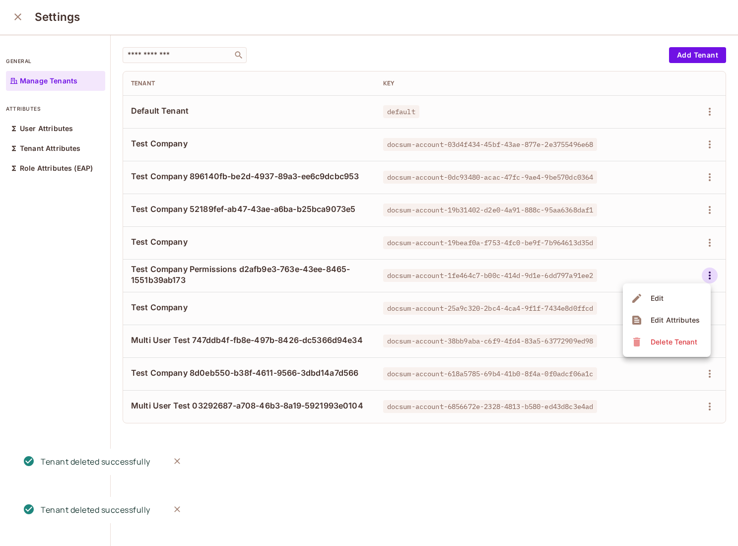
click at [673, 341] on div "Delete Tenant" at bounding box center [674, 342] width 47 height 10
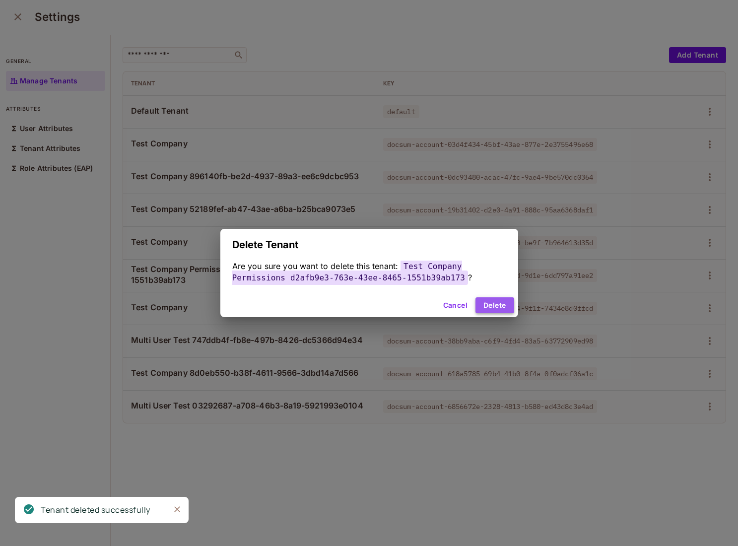
click at [497, 301] on button "Delete" at bounding box center [495, 305] width 38 height 16
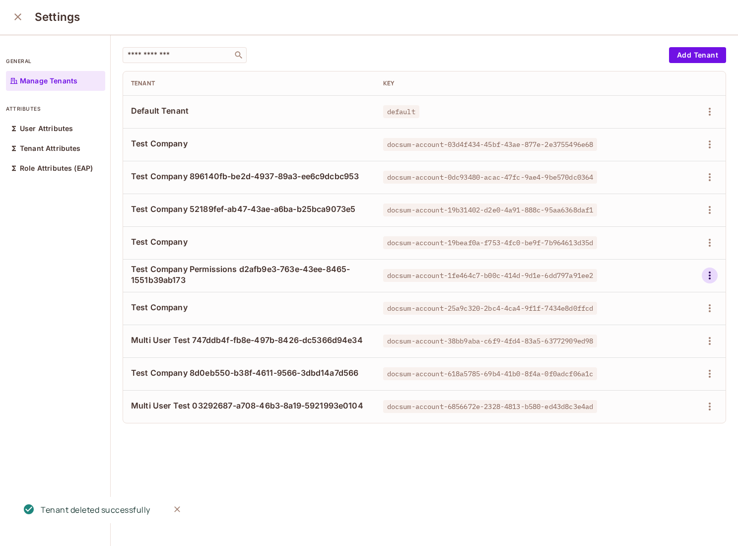
click at [713, 281] on icon "button" at bounding box center [710, 276] width 12 height 12
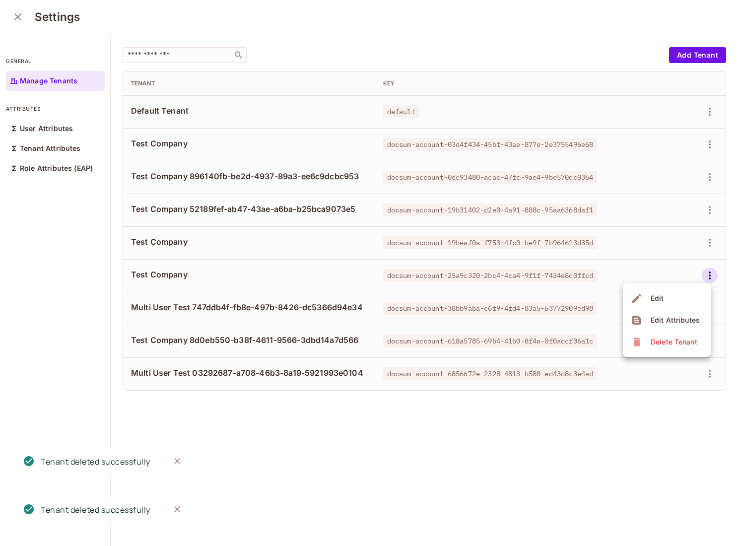
click at [658, 338] on div "Delete Tenant" at bounding box center [674, 342] width 47 height 10
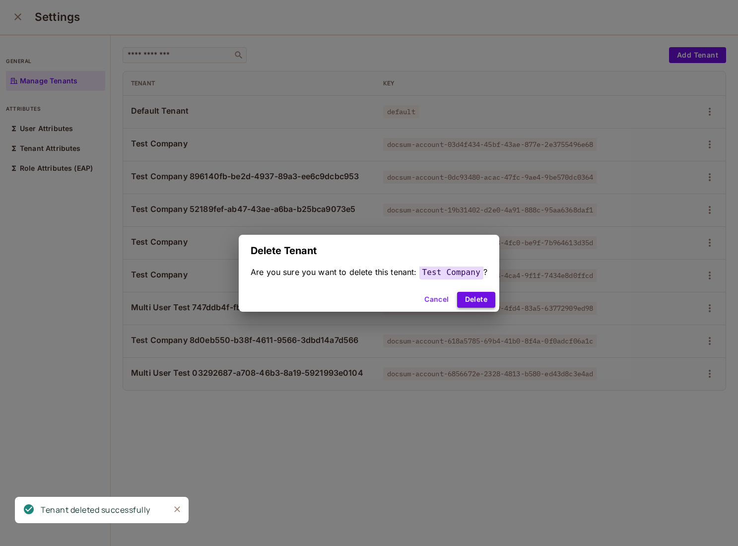
click at [489, 300] on button "Delete" at bounding box center [476, 300] width 38 height 16
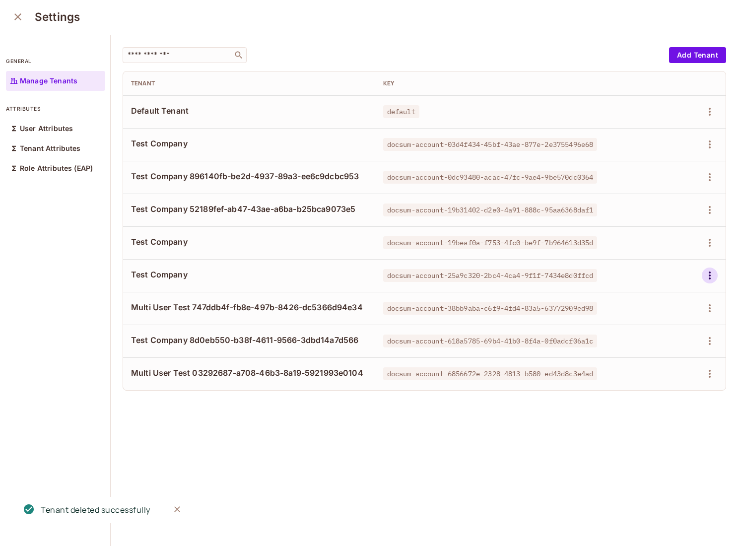
click at [713, 272] on icon "button" at bounding box center [710, 276] width 12 height 12
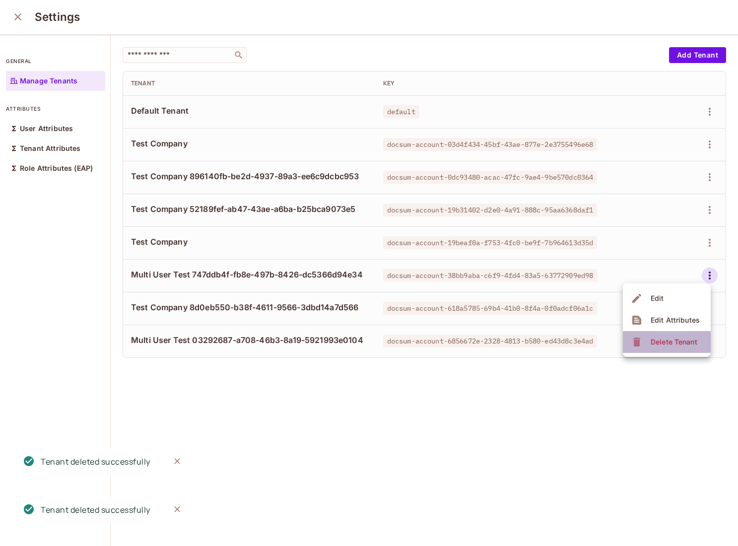
click at [661, 342] on div "Delete Tenant" at bounding box center [674, 342] width 47 height 10
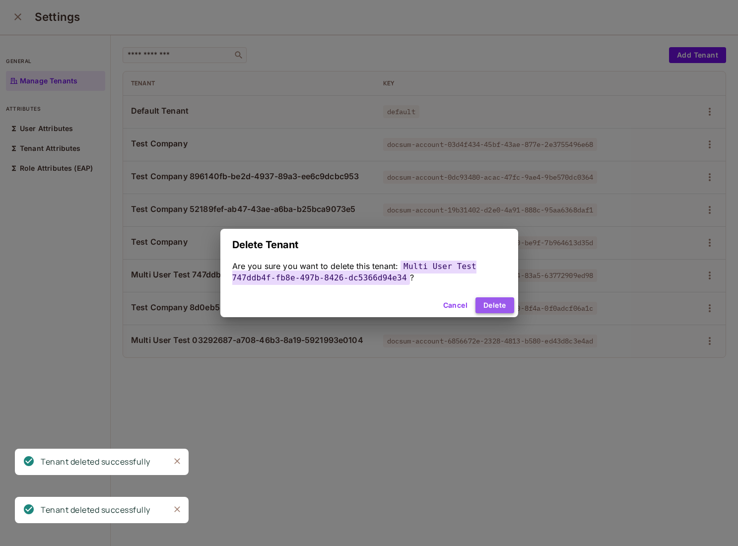
click at [503, 300] on button "Delete" at bounding box center [495, 305] width 38 height 16
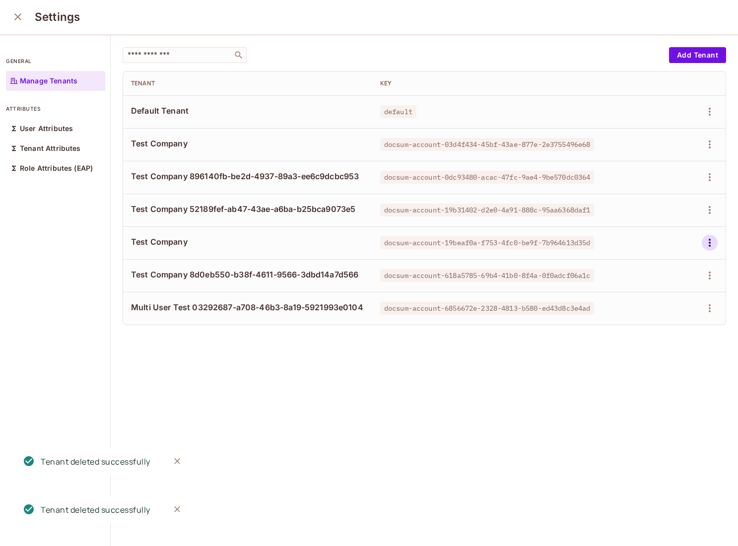
click at [714, 239] on icon "button" at bounding box center [710, 243] width 12 height 12
click at [647, 313] on div "Delete Tenant" at bounding box center [666, 309] width 70 height 16
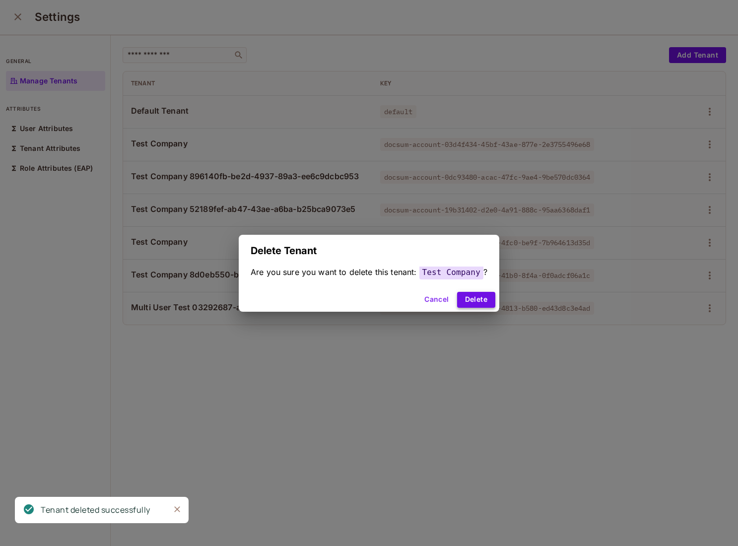
click at [477, 294] on button "Delete" at bounding box center [476, 300] width 38 height 16
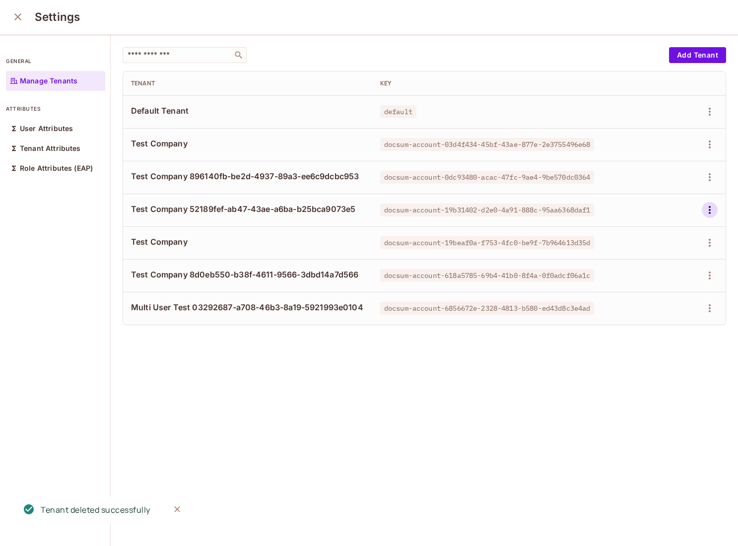
click at [708, 216] on button "button" at bounding box center [710, 210] width 16 height 16
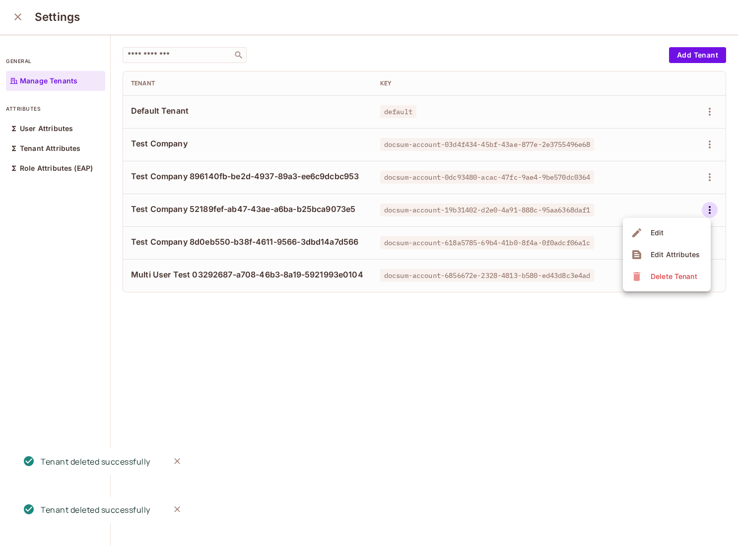
click at [646, 271] on div "Delete Tenant" at bounding box center [666, 277] width 70 height 16
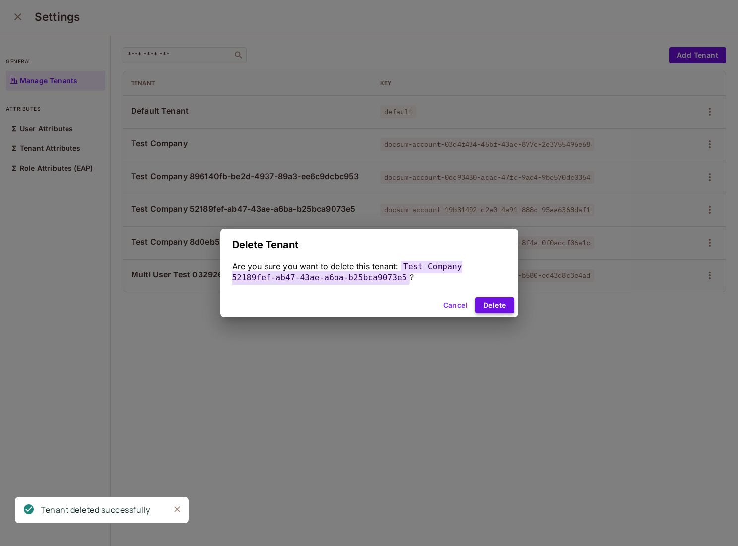
click at [506, 308] on button "Delete" at bounding box center [495, 305] width 38 height 16
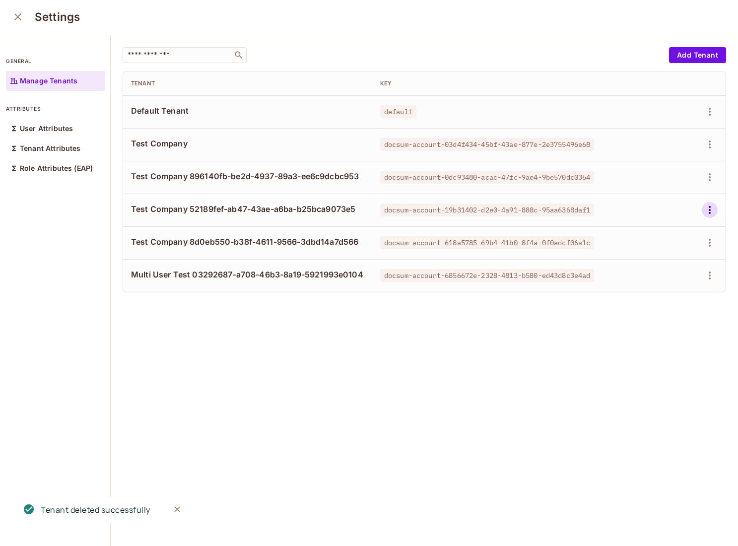
click at [714, 209] on icon "button" at bounding box center [710, 210] width 12 height 12
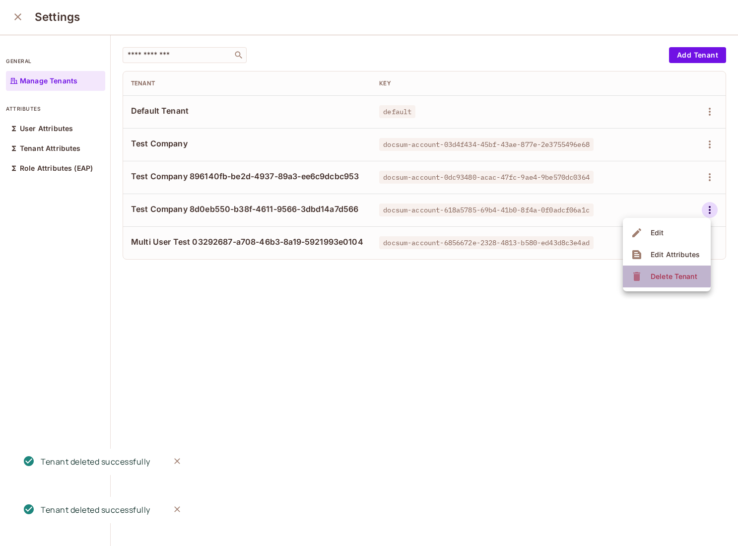
click at [666, 275] on div "Delete Tenant" at bounding box center [674, 277] width 47 height 10
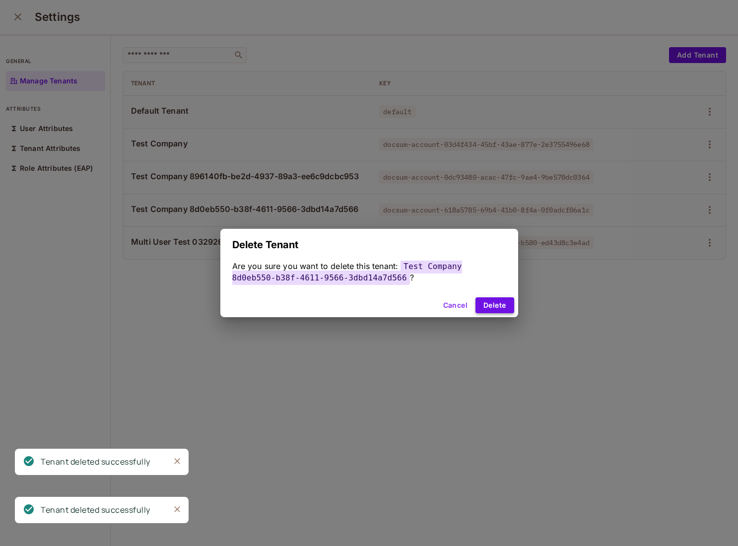
click at [502, 302] on button "Delete" at bounding box center [495, 305] width 38 height 16
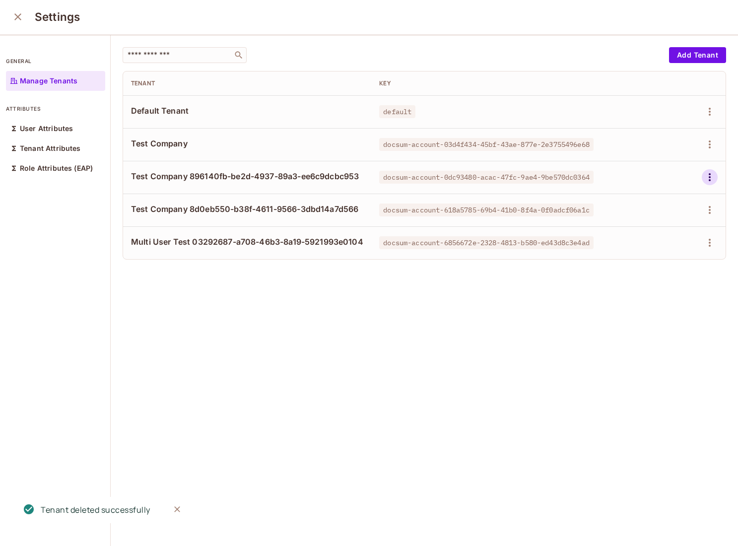
click at [711, 176] on icon "button" at bounding box center [710, 177] width 12 height 12
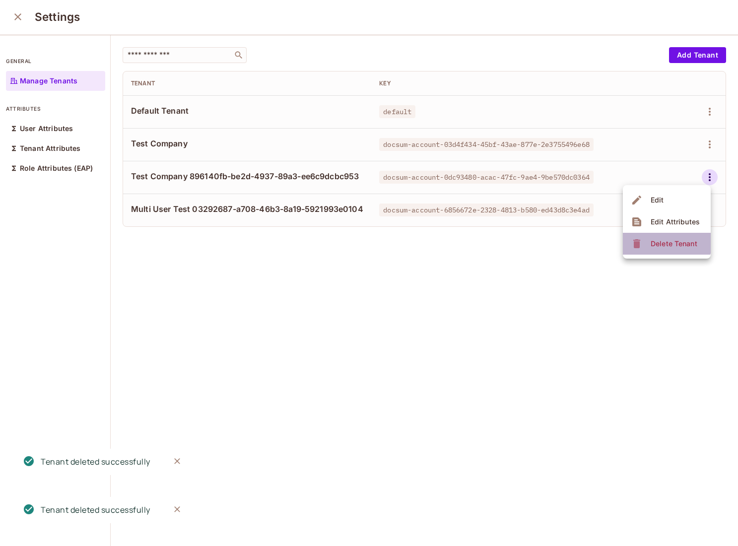
click at [660, 237] on span "Delete Tenant" at bounding box center [674, 244] width 53 height 16
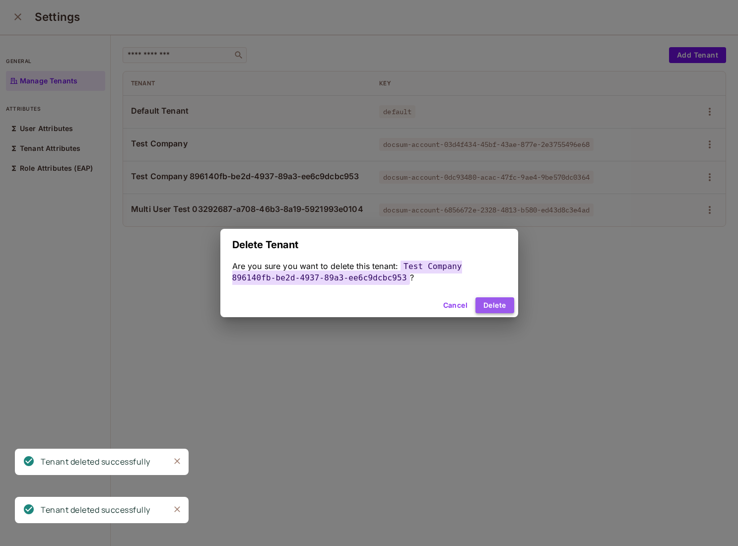
click at [486, 302] on button "Delete" at bounding box center [495, 305] width 38 height 16
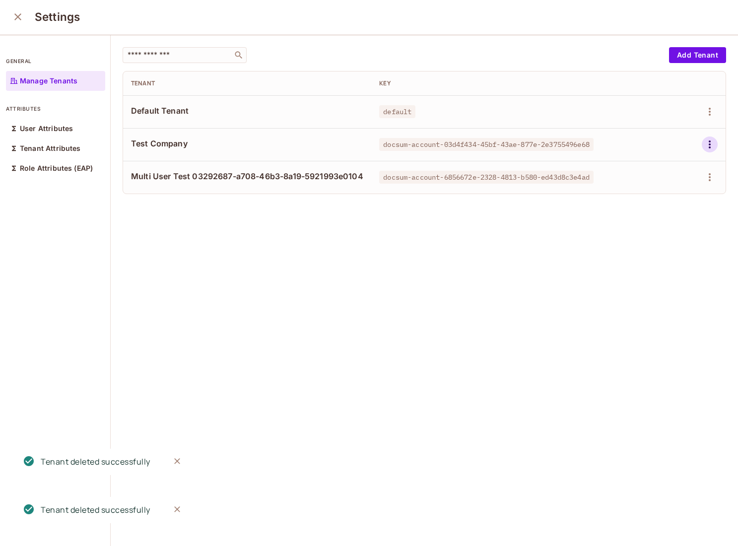
click at [711, 144] on icon "button" at bounding box center [710, 145] width 12 height 12
click at [660, 206] on div "Delete Tenant" at bounding box center [674, 211] width 47 height 10
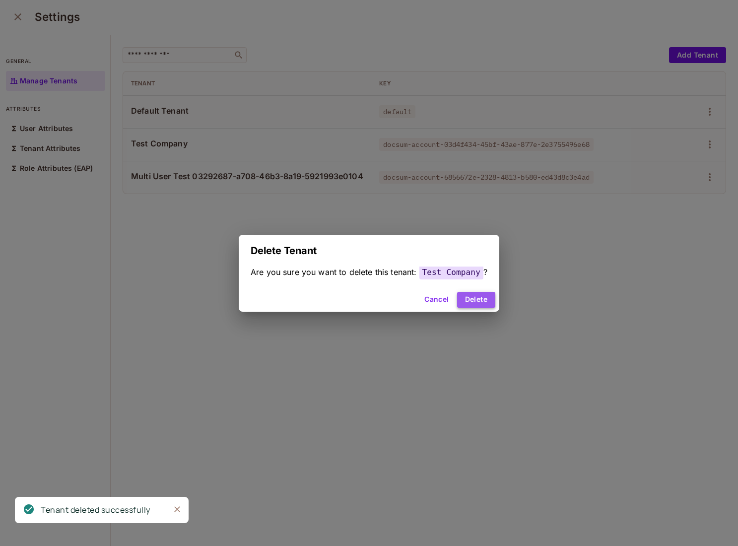
click at [479, 297] on button "Delete" at bounding box center [476, 300] width 38 height 16
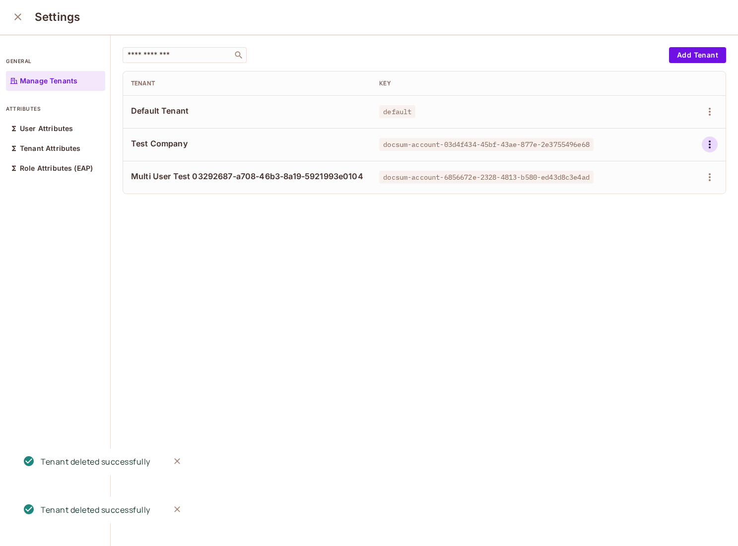
click at [712, 144] on icon "button" at bounding box center [710, 145] width 12 height 12
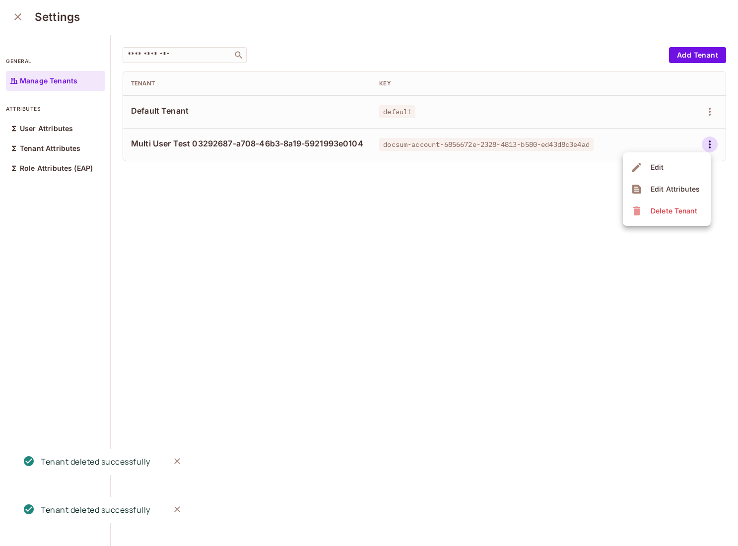
click at [659, 199] on li "Edit Attributes" at bounding box center [667, 189] width 88 height 22
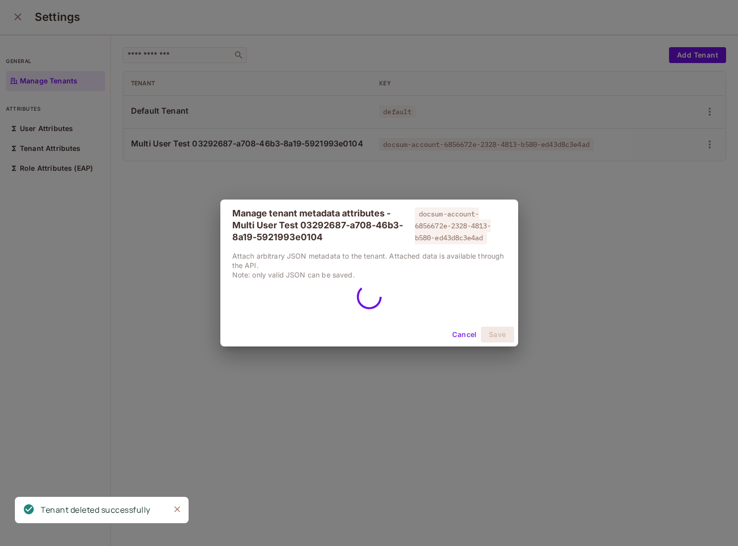
click at [658, 199] on div "Manage tenant metadata attributes - Multi User Test 03292687-a708-46b3-8a19-592…" at bounding box center [369, 273] width 738 height 546
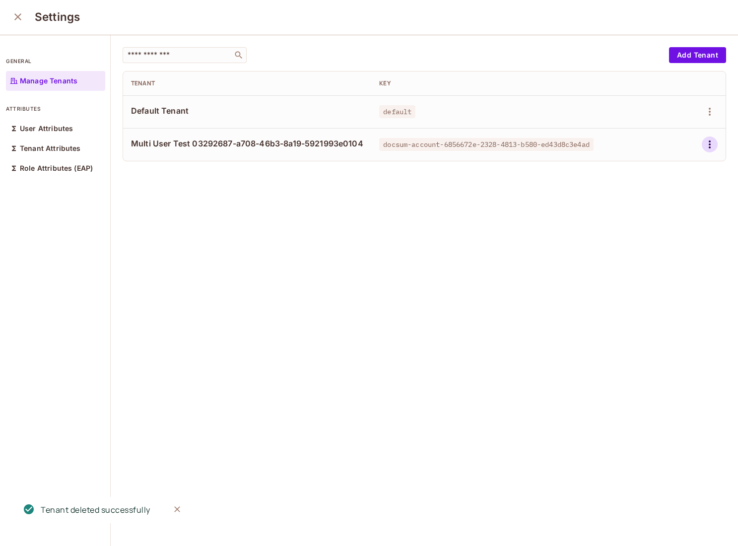
click at [708, 141] on icon "button" at bounding box center [710, 145] width 12 height 12
click at [670, 207] on div "Delete Tenant" at bounding box center [674, 211] width 47 height 10
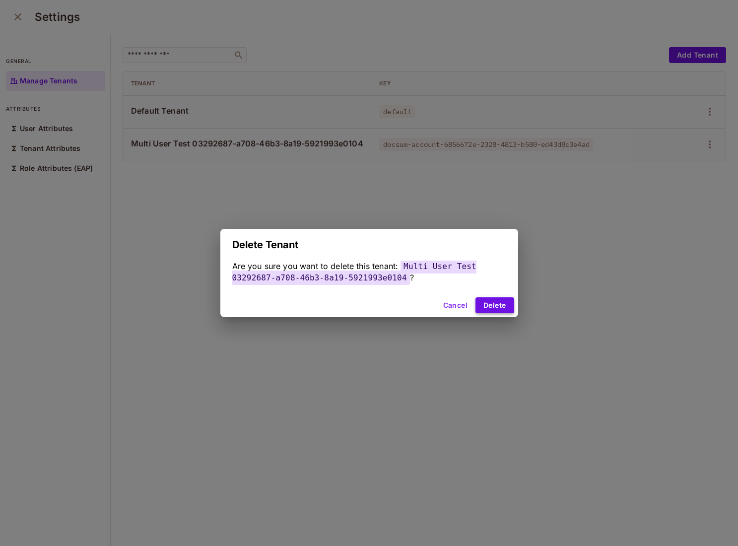
click at [492, 309] on button "Delete" at bounding box center [495, 305] width 38 height 16
